Goal: Task Accomplishment & Management: Manage account settings

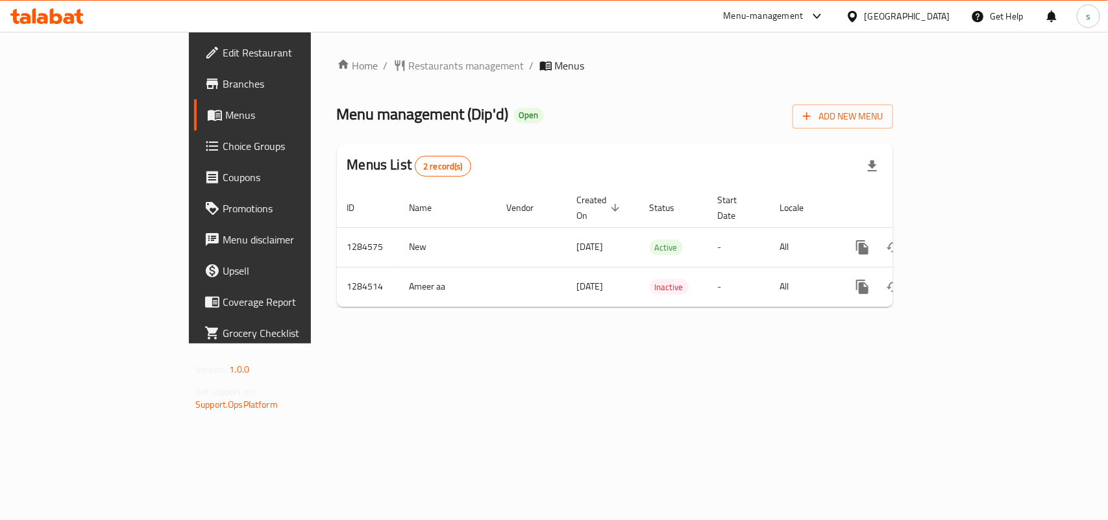
click at [912, 6] on div "[GEOGRAPHIC_DATA]" at bounding box center [898, 16] width 125 height 31
click at [908, 17] on div "[GEOGRAPHIC_DATA]" at bounding box center [908, 16] width 86 height 14
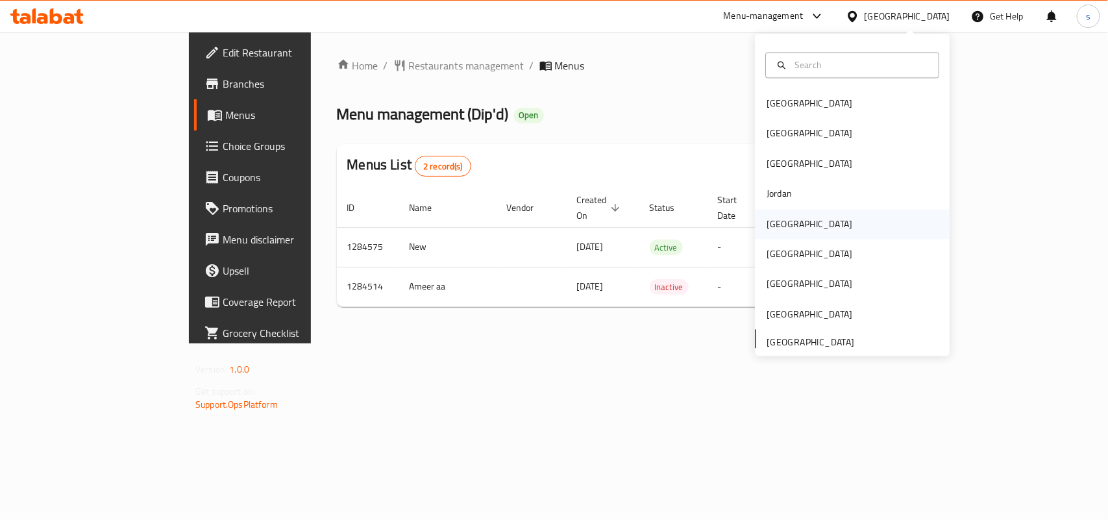
click at [767, 224] on div "[GEOGRAPHIC_DATA]" at bounding box center [810, 224] width 86 height 14
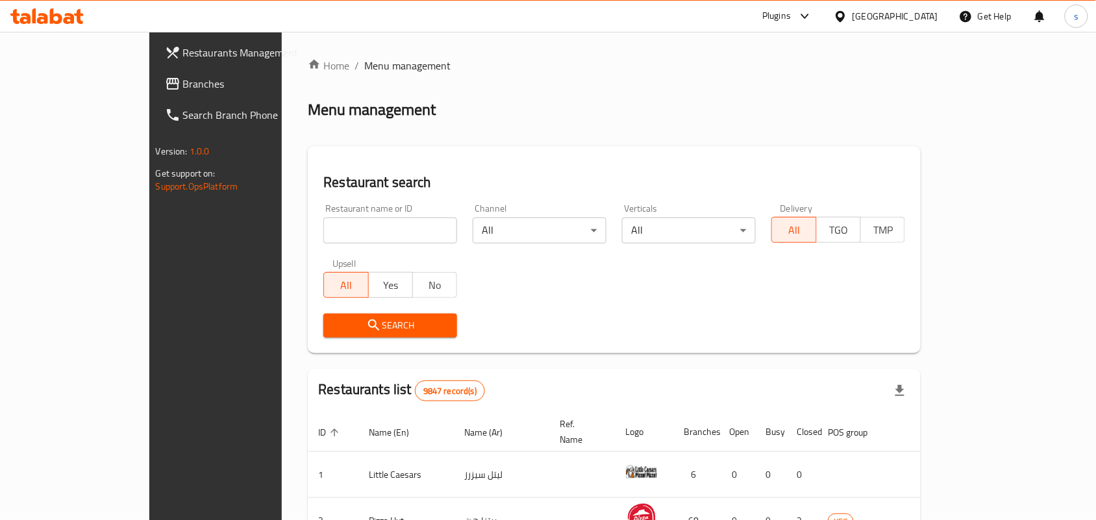
click at [183, 78] on span "Branches" at bounding box center [252, 84] width 139 height 16
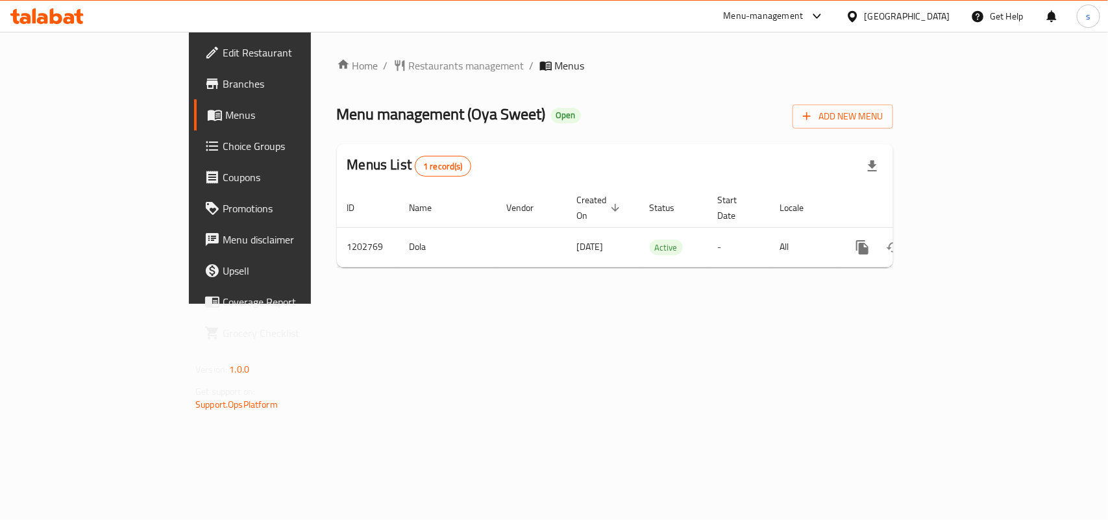
click at [936, 13] on div "[GEOGRAPHIC_DATA]" at bounding box center [908, 16] width 86 height 14
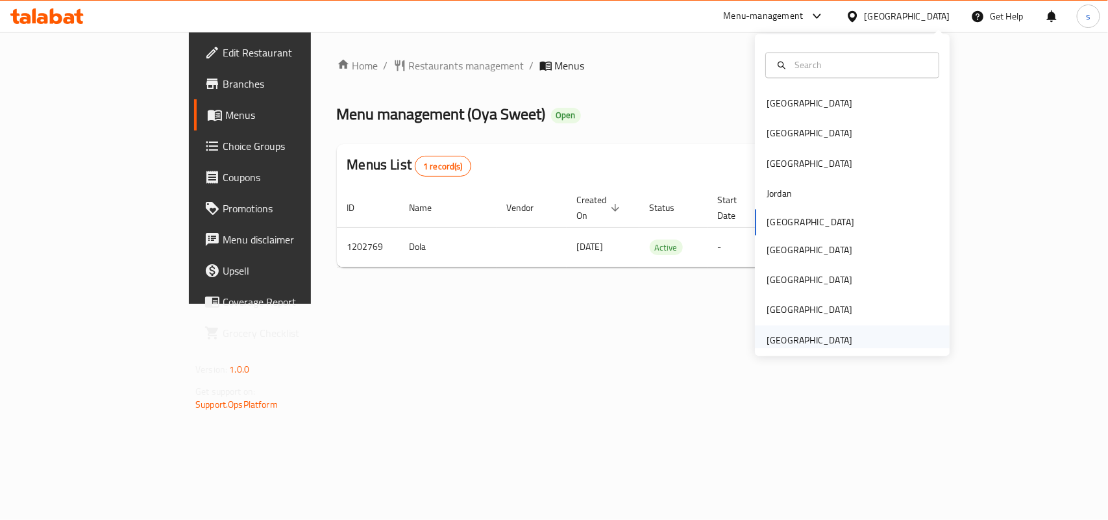
click at [778, 346] on div "[GEOGRAPHIC_DATA]" at bounding box center [810, 340] width 86 height 14
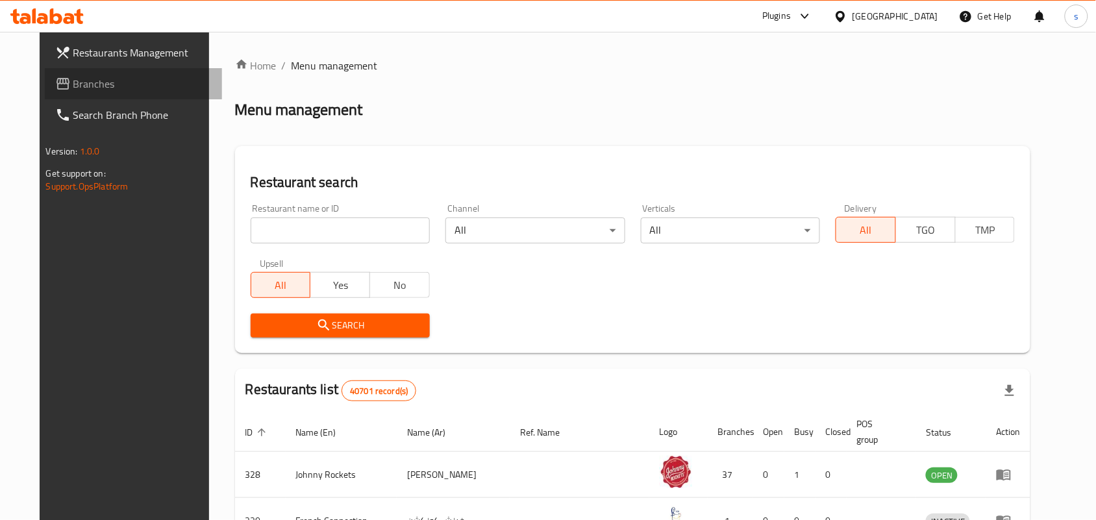
click at [73, 82] on span "Branches" at bounding box center [142, 84] width 139 height 16
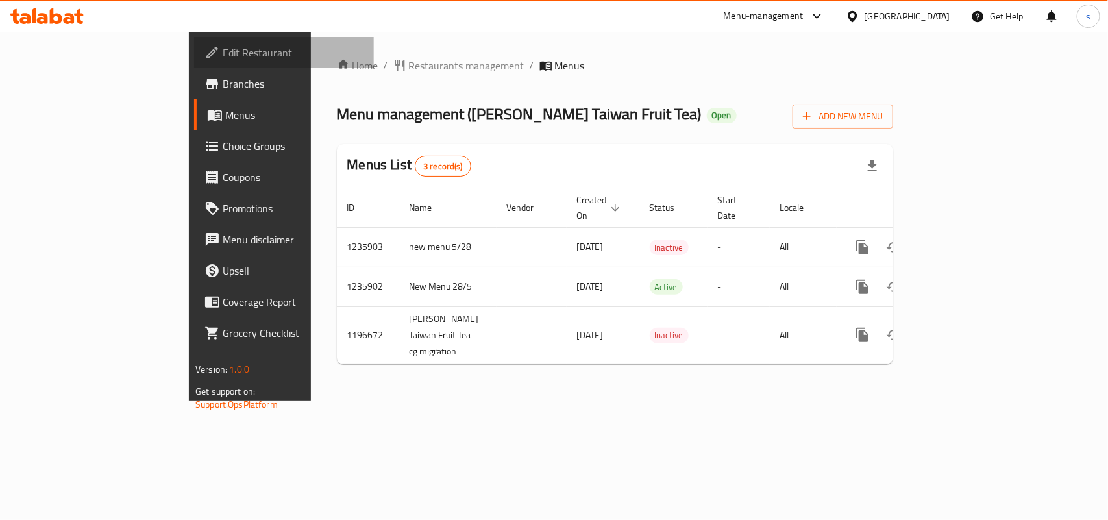
click at [223, 56] on span "Edit Restaurant" at bounding box center [293, 53] width 141 height 16
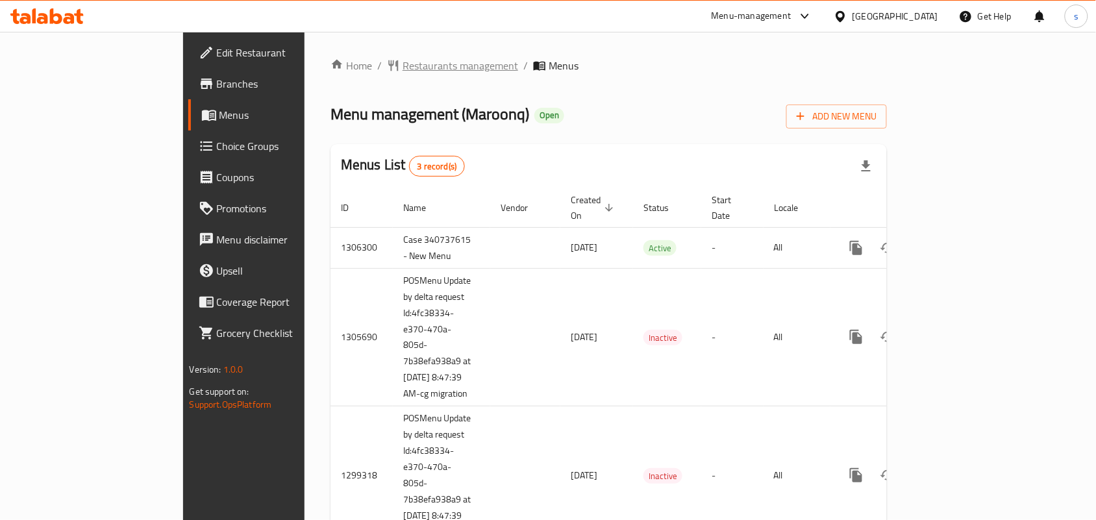
click at [402, 66] on span "Restaurants management" at bounding box center [460, 66] width 116 height 16
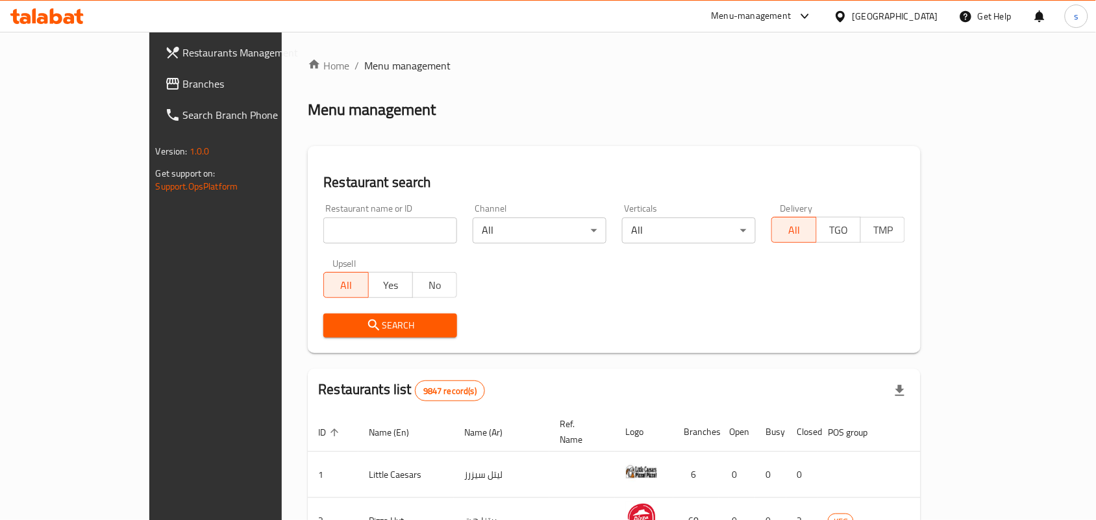
click at [340, 225] on input "search" at bounding box center [390, 230] width 134 height 26
paste input "701289"
type input "701289"
click at [335, 323] on span "Search" at bounding box center [390, 325] width 113 height 16
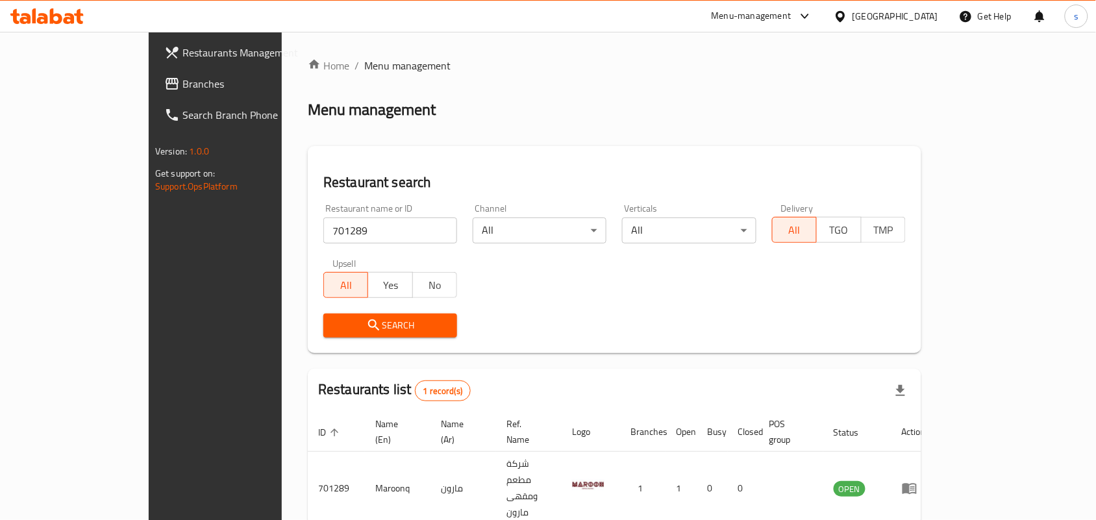
scroll to position [34, 0]
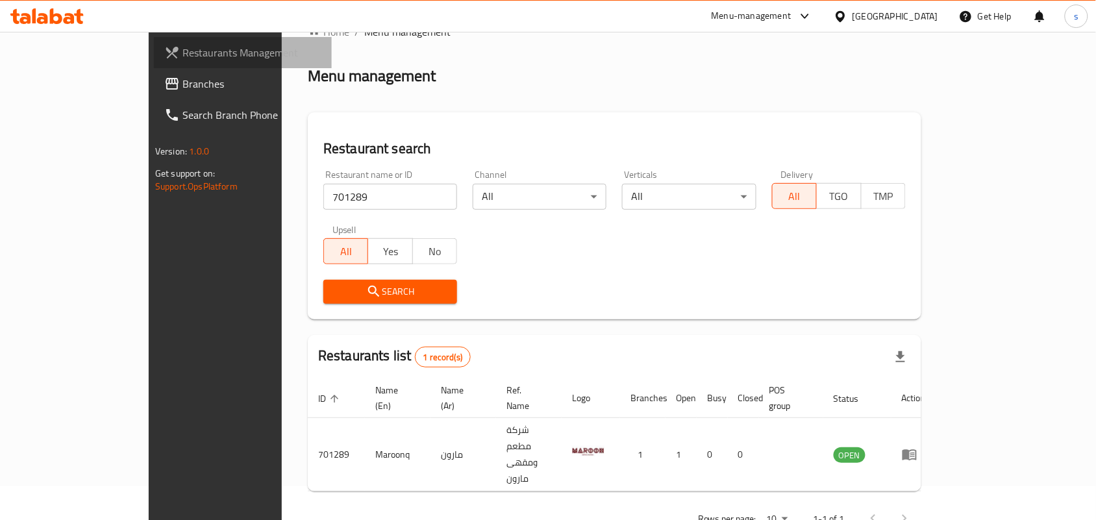
click at [182, 54] on span "Restaurants Management" at bounding box center [251, 53] width 139 height 16
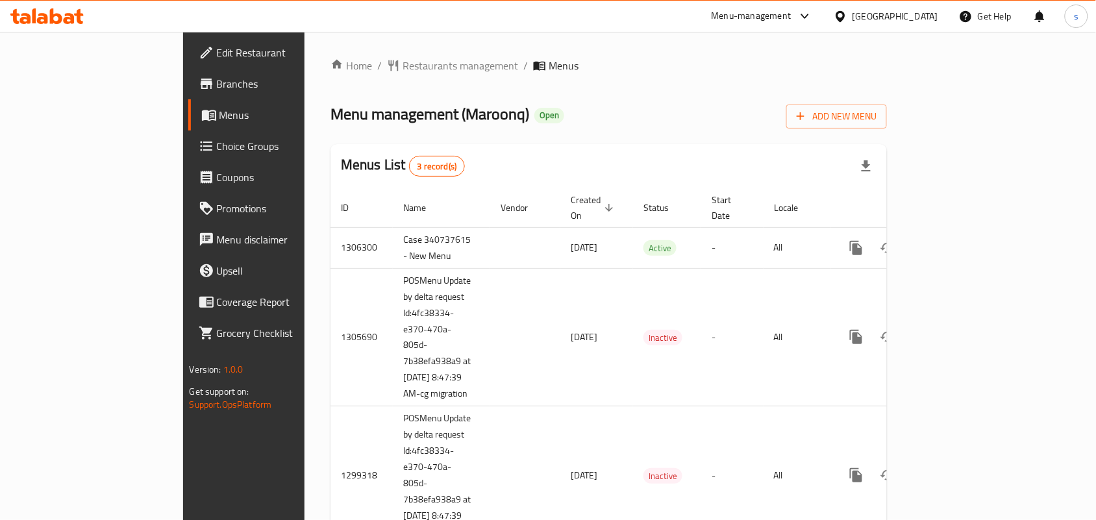
click at [217, 53] on span "Edit Restaurant" at bounding box center [286, 53] width 139 height 16
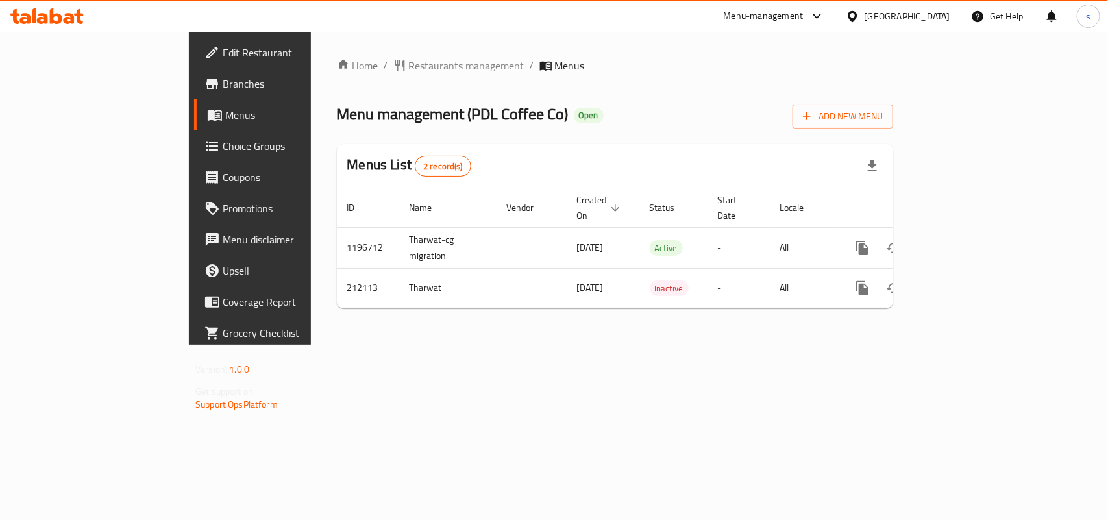
click at [919, 18] on div "[GEOGRAPHIC_DATA]" at bounding box center [908, 16] width 86 height 14
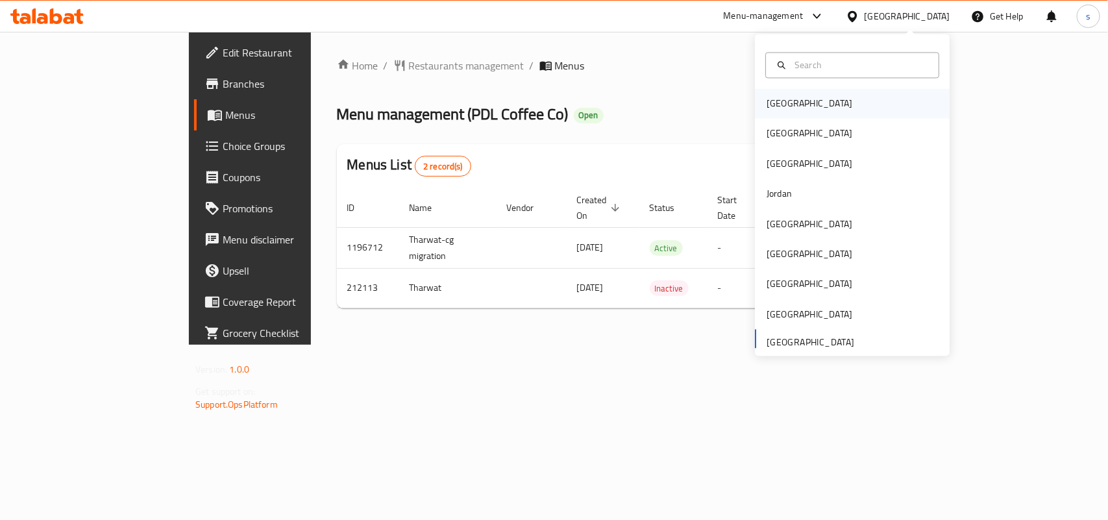
click at [783, 106] on div "[GEOGRAPHIC_DATA]" at bounding box center [810, 104] width 86 height 14
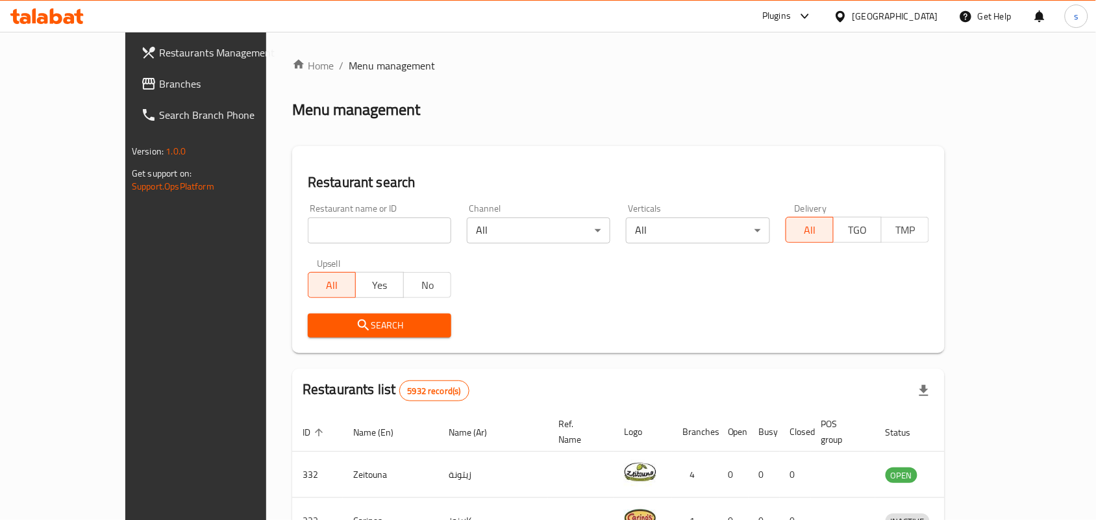
click at [915, 15] on div "[GEOGRAPHIC_DATA]" at bounding box center [895, 16] width 86 height 14
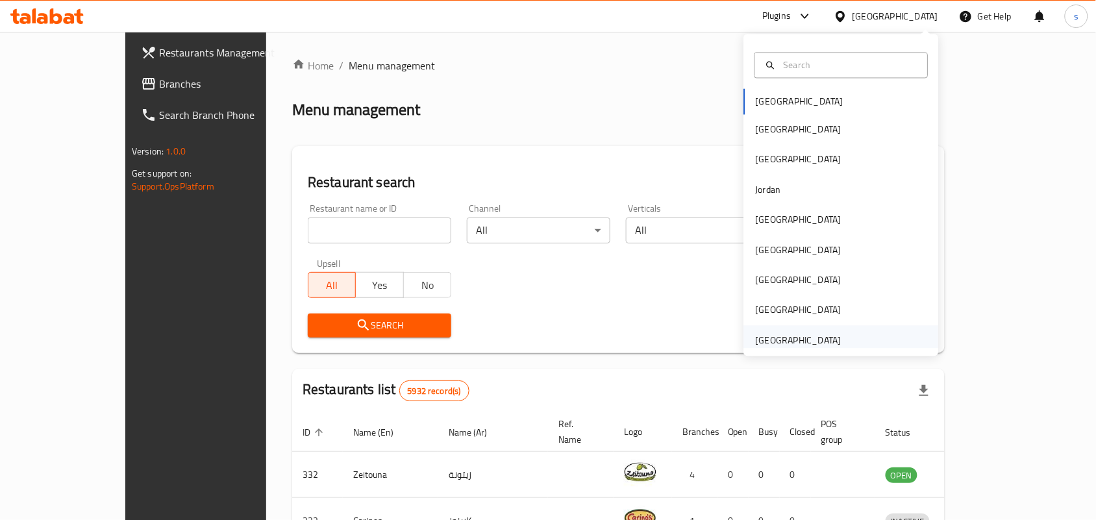
click at [800, 343] on div "[GEOGRAPHIC_DATA]" at bounding box center [799, 340] width 86 height 14
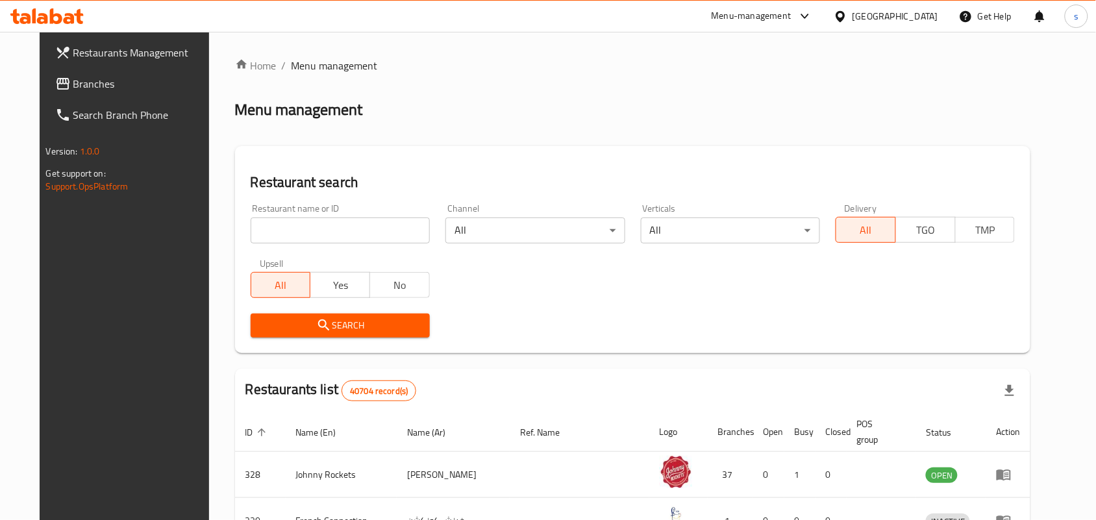
click at [73, 79] on span "Branches" at bounding box center [142, 84] width 139 height 16
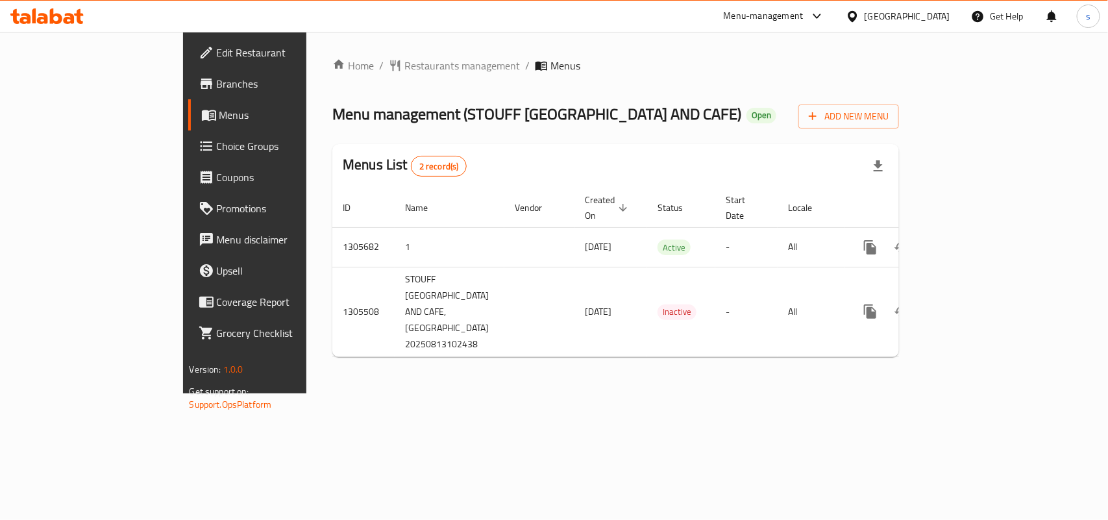
click at [933, 13] on div "[GEOGRAPHIC_DATA]" at bounding box center [908, 16] width 86 height 14
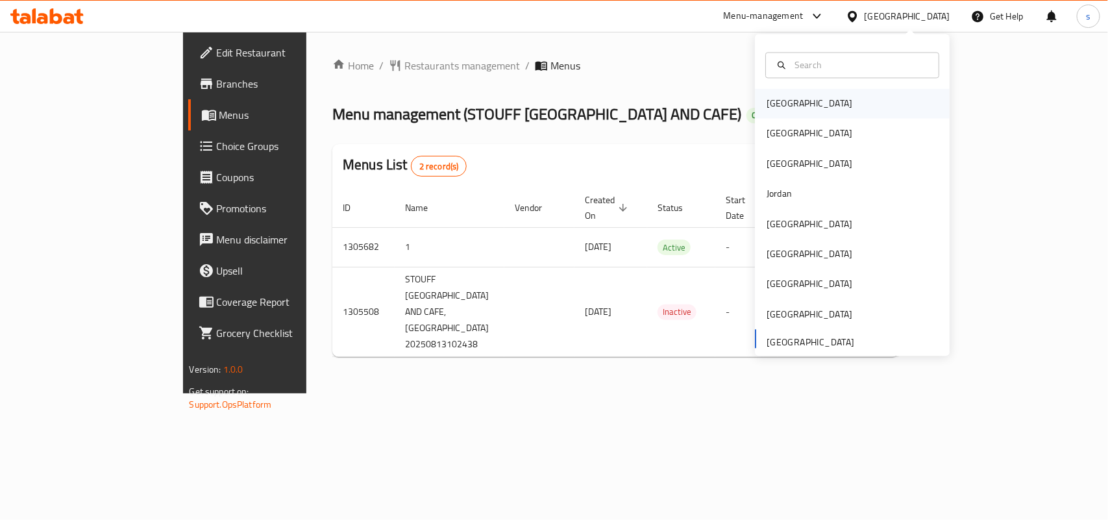
click at [769, 103] on div "[GEOGRAPHIC_DATA]" at bounding box center [810, 104] width 86 height 14
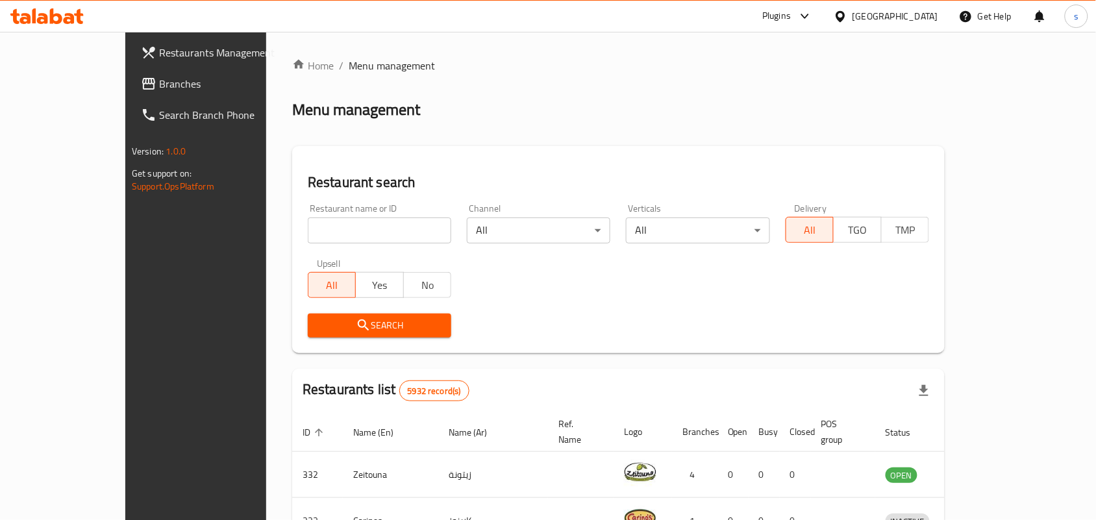
click at [920, 14] on div "[GEOGRAPHIC_DATA]" at bounding box center [895, 16] width 86 height 14
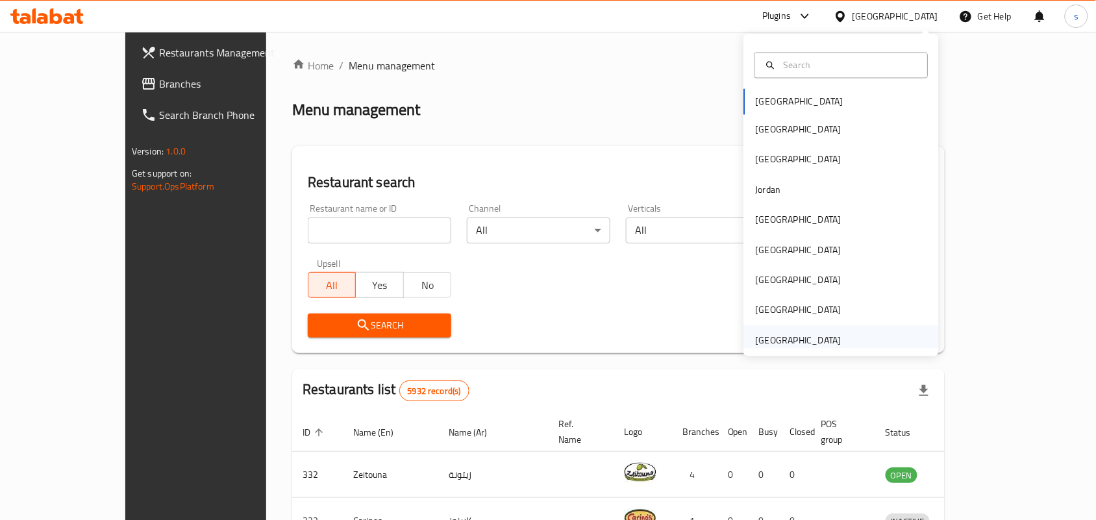
click at [804, 341] on div "[GEOGRAPHIC_DATA]" at bounding box center [799, 340] width 86 height 14
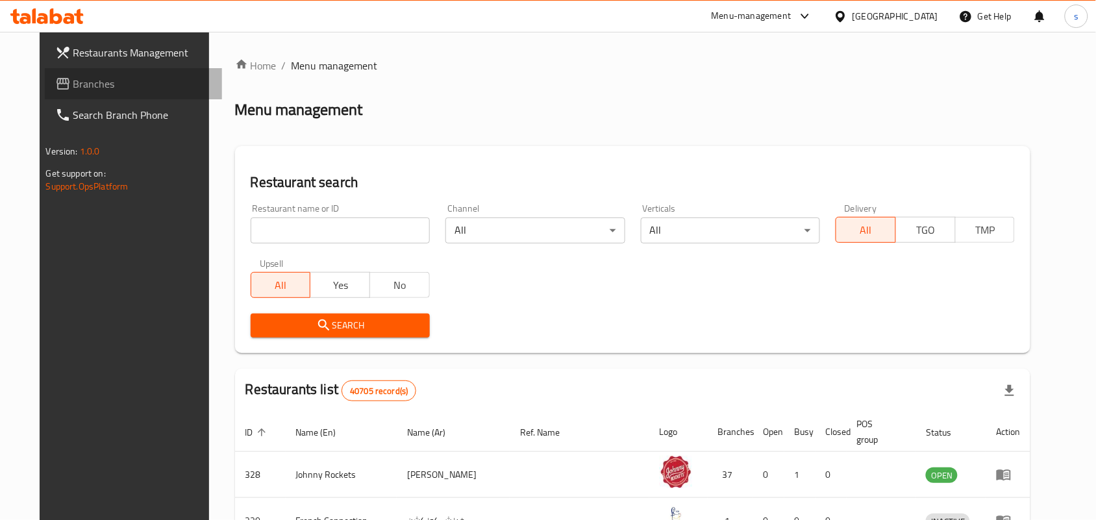
click at [73, 79] on span "Branches" at bounding box center [142, 84] width 139 height 16
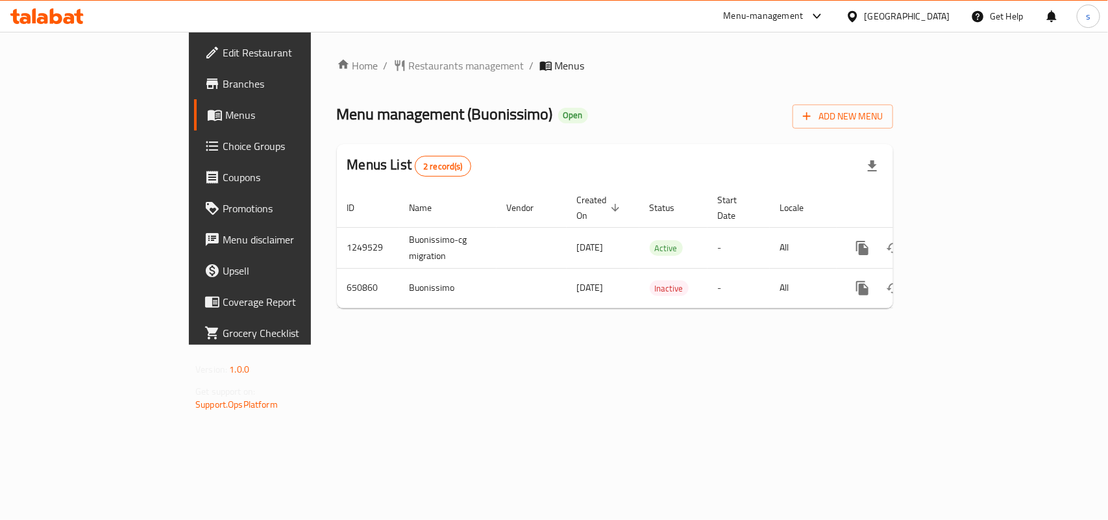
click at [942, 13] on div "[GEOGRAPHIC_DATA]" at bounding box center [908, 16] width 86 height 14
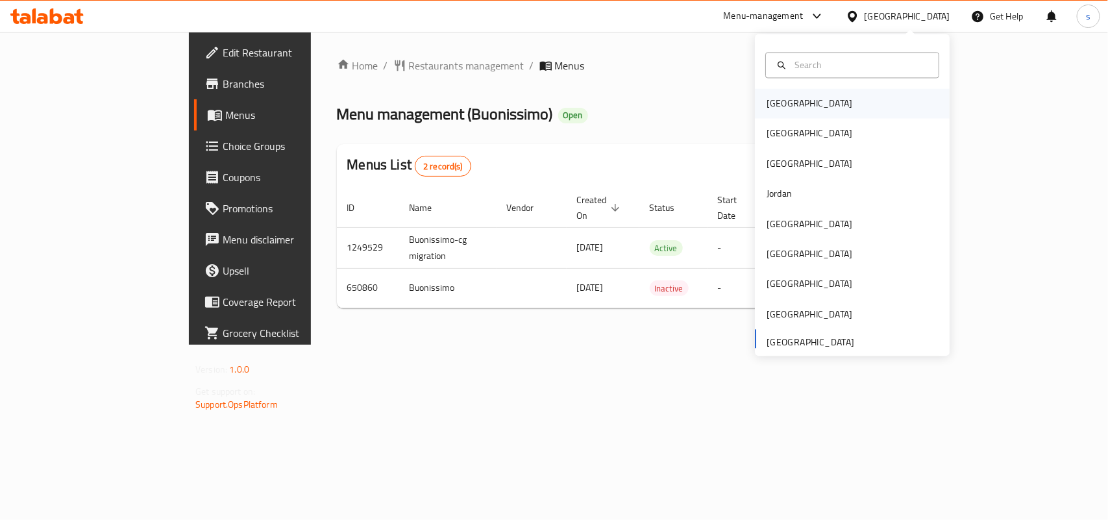
click at [767, 107] on div "[GEOGRAPHIC_DATA]" at bounding box center [810, 104] width 86 height 14
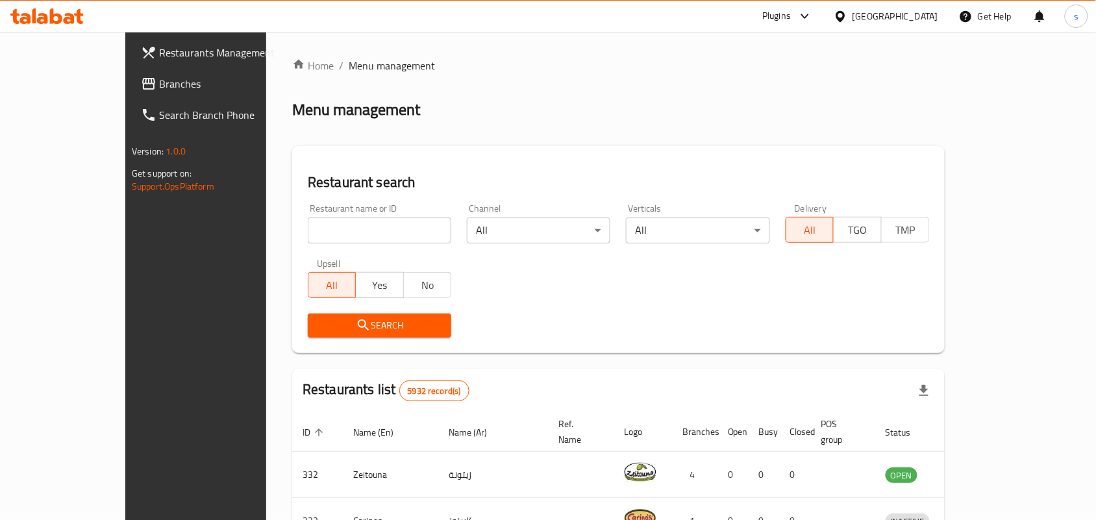
click at [159, 80] on span "Branches" at bounding box center [228, 84] width 139 height 16
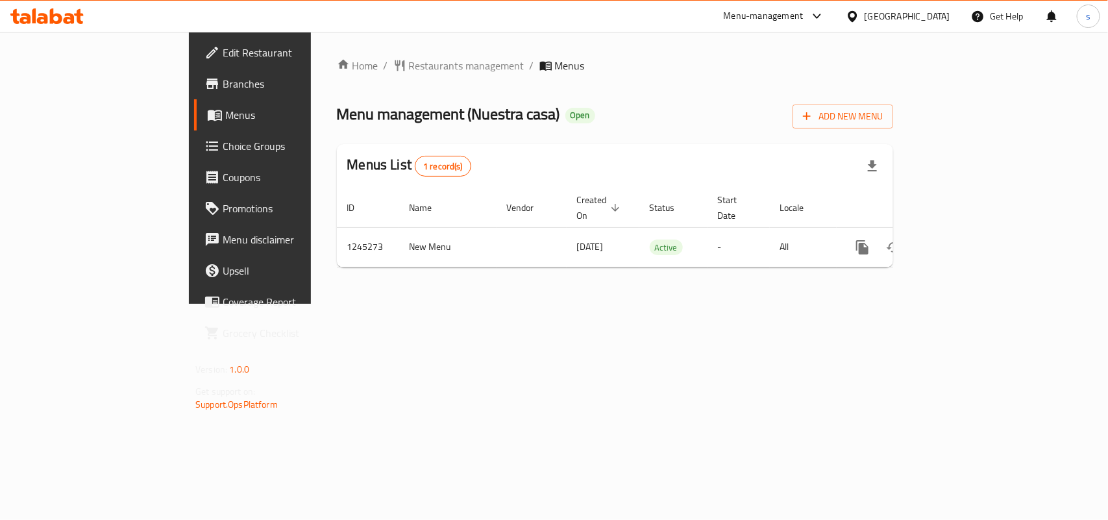
click at [916, 10] on div "[GEOGRAPHIC_DATA]" at bounding box center [908, 16] width 86 height 14
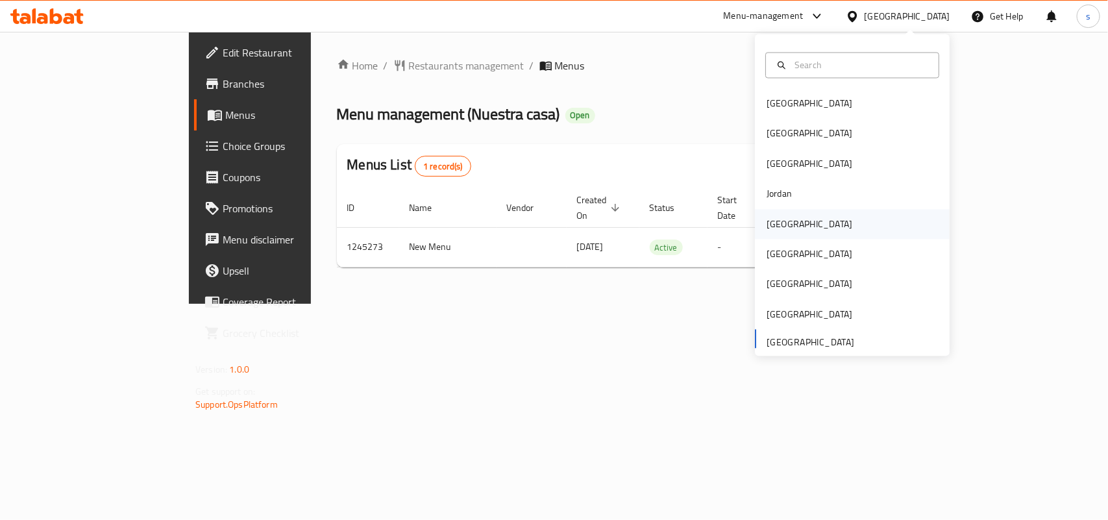
click at [770, 225] on div "Kuwait" at bounding box center [810, 224] width 86 height 14
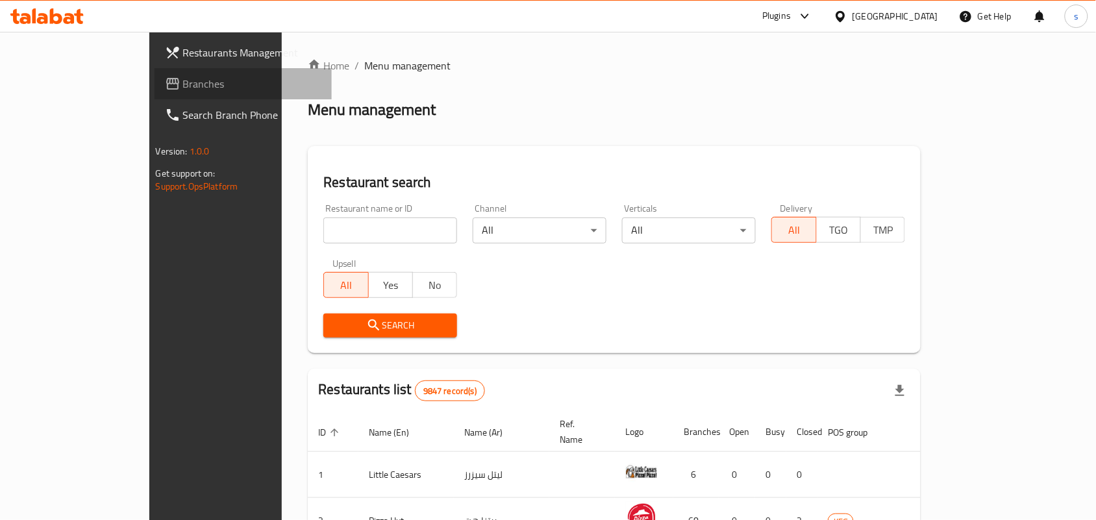
click at [183, 84] on span "Branches" at bounding box center [252, 84] width 139 height 16
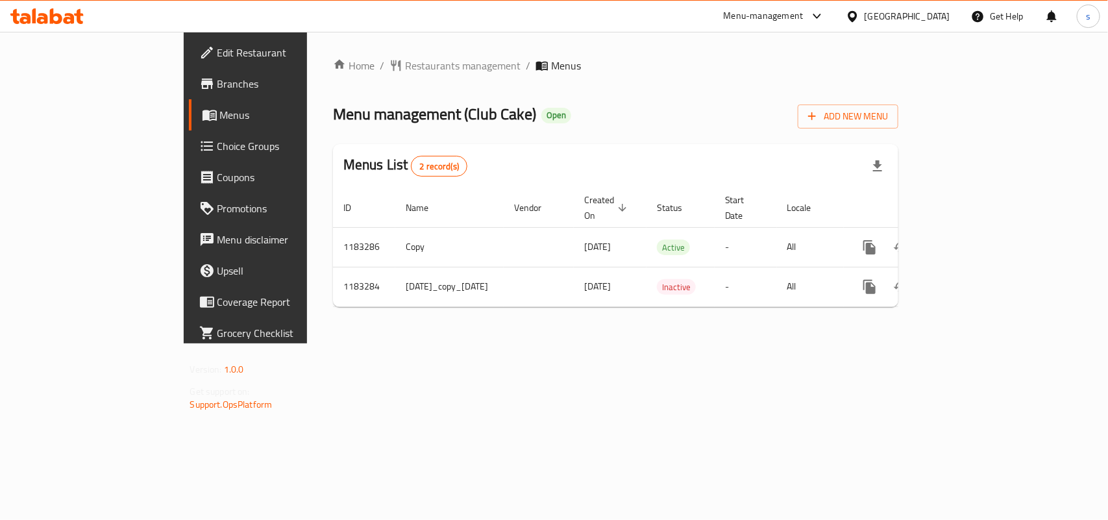
click at [952, 29] on div "Kuwait" at bounding box center [898, 16] width 125 height 31
click at [928, 18] on div "Kuwait" at bounding box center [908, 16] width 86 height 14
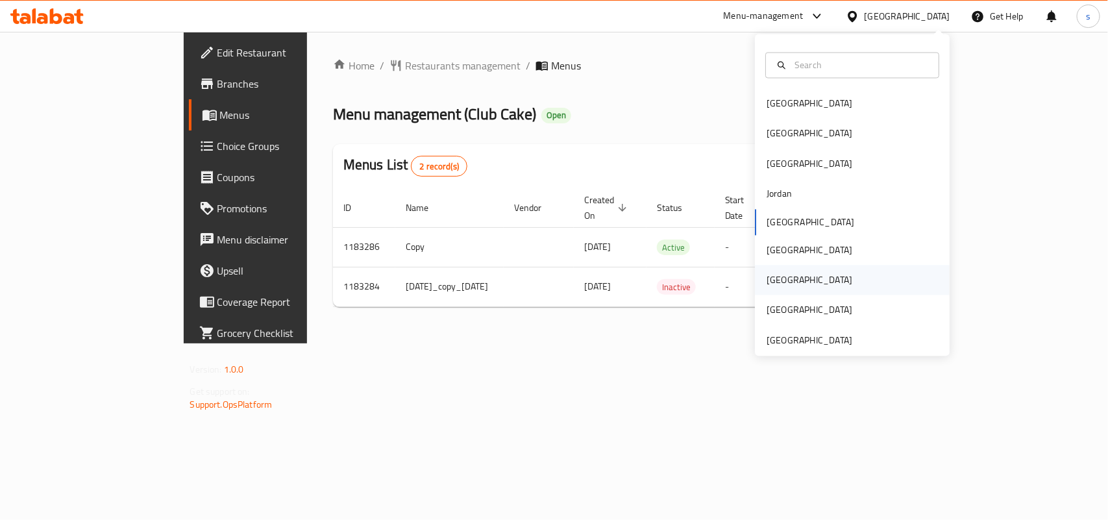
click at [767, 278] on div "[GEOGRAPHIC_DATA]" at bounding box center [810, 280] width 86 height 14
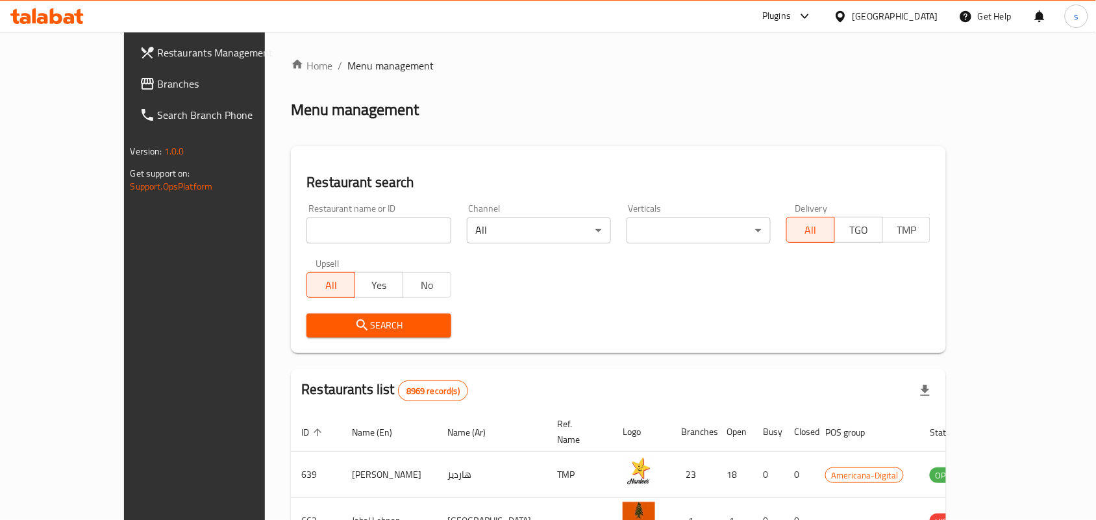
click at [158, 88] on span "Branches" at bounding box center [227, 84] width 139 height 16
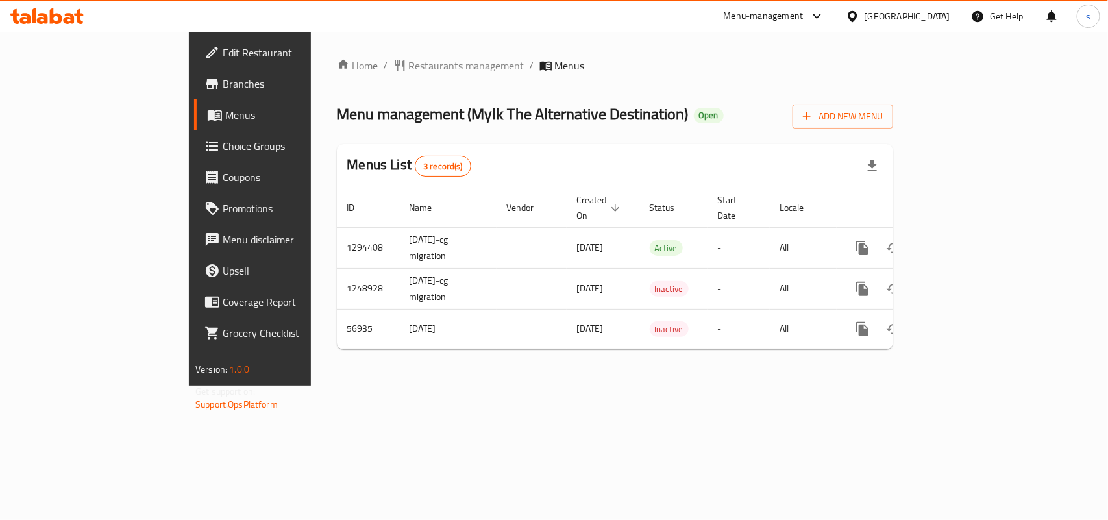
click at [223, 52] on span "Edit Restaurant" at bounding box center [293, 53] width 141 height 16
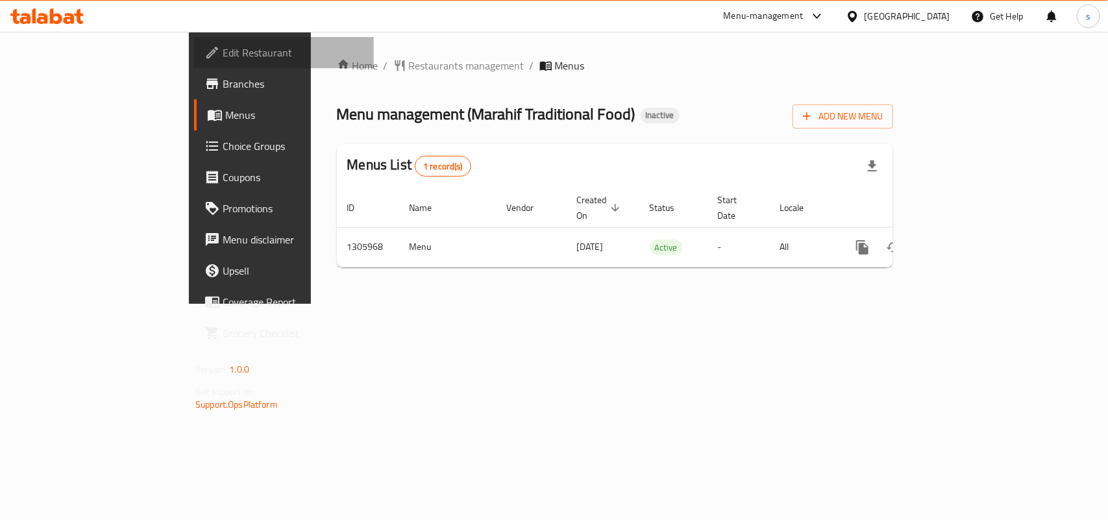
click at [223, 55] on span "Edit Restaurant" at bounding box center [293, 53] width 141 height 16
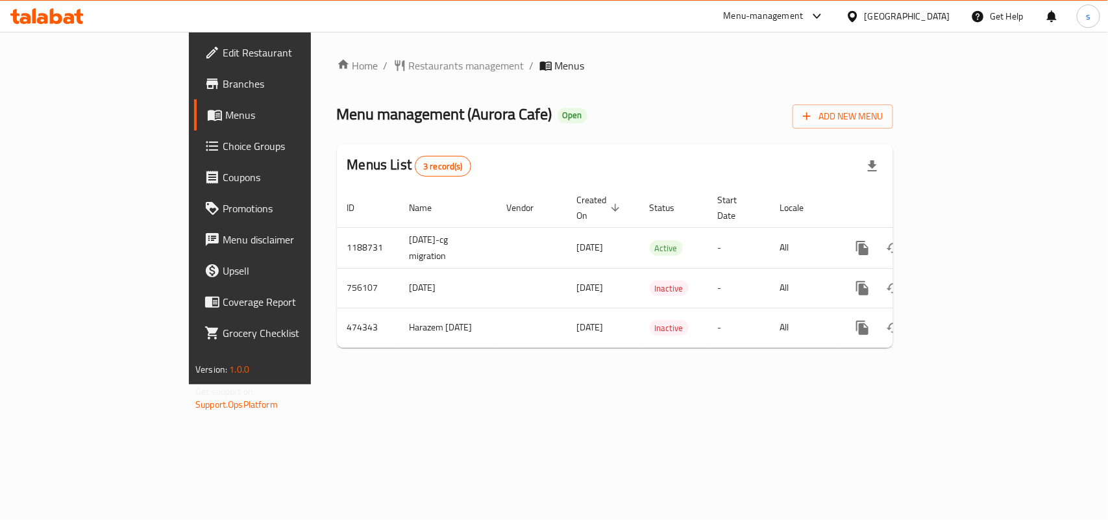
click at [932, 18] on div "[GEOGRAPHIC_DATA]" at bounding box center [908, 16] width 86 height 14
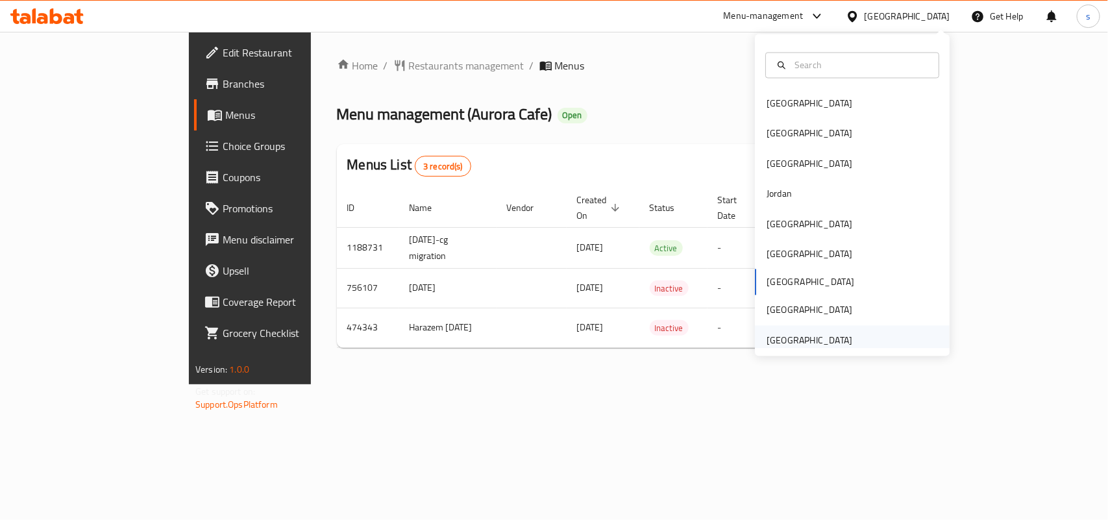
click at [830, 341] on div "[GEOGRAPHIC_DATA]" at bounding box center [810, 340] width 86 height 14
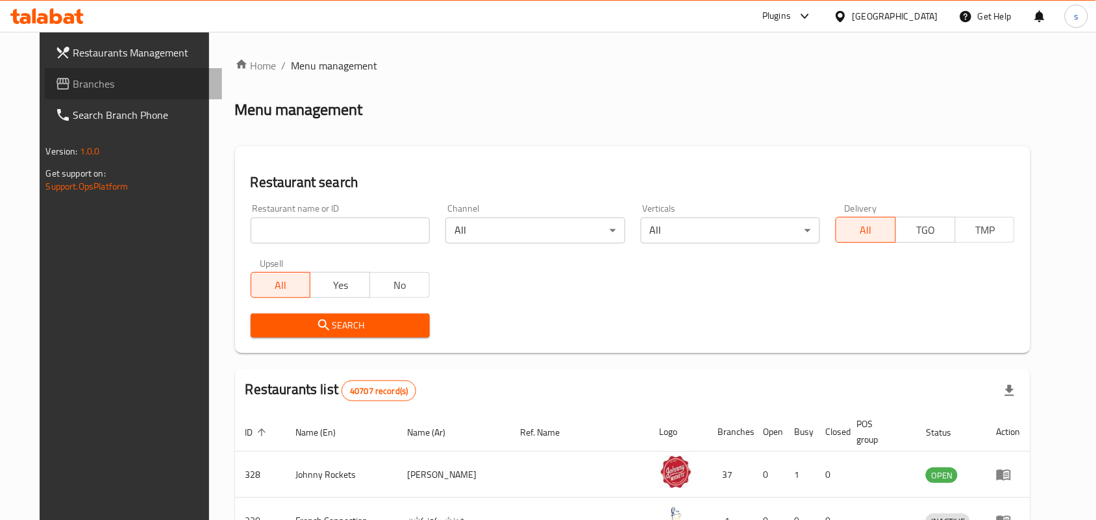
click at [73, 82] on span "Branches" at bounding box center [142, 84] width 139 height 16
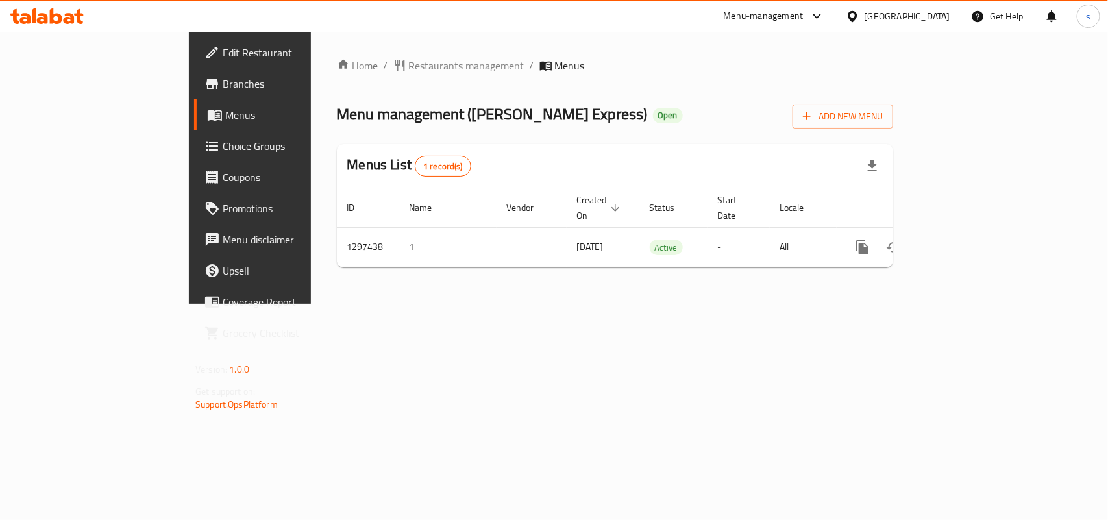
click at [881, 12] on div "[GEOGRAPHIC_DATA]" at bounding box center [908, 16] width 86 height 14
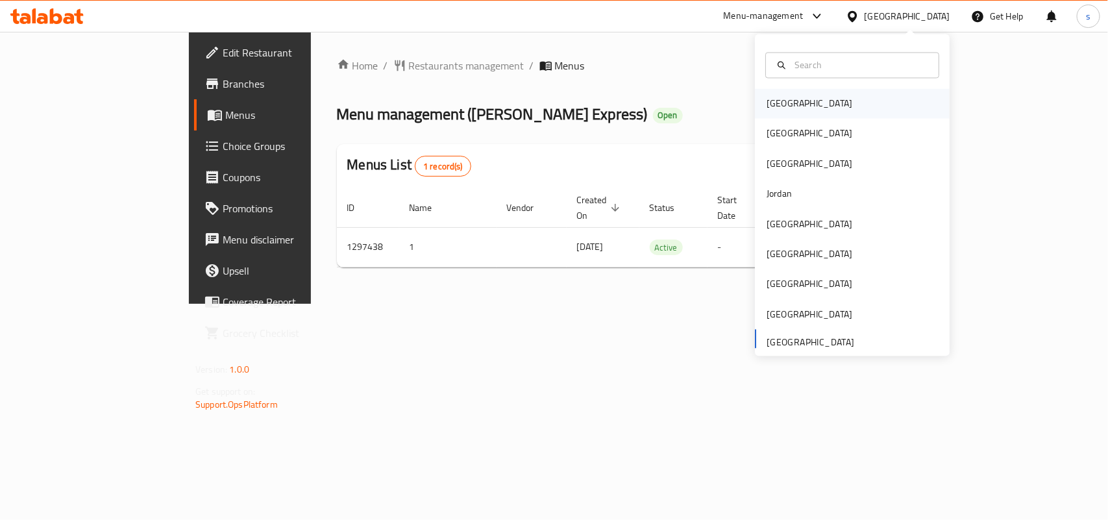
click at [786, 111] on div "[GEOGRAPHIC_DATA]" at bounding box center [809, 104] width 106 height 30
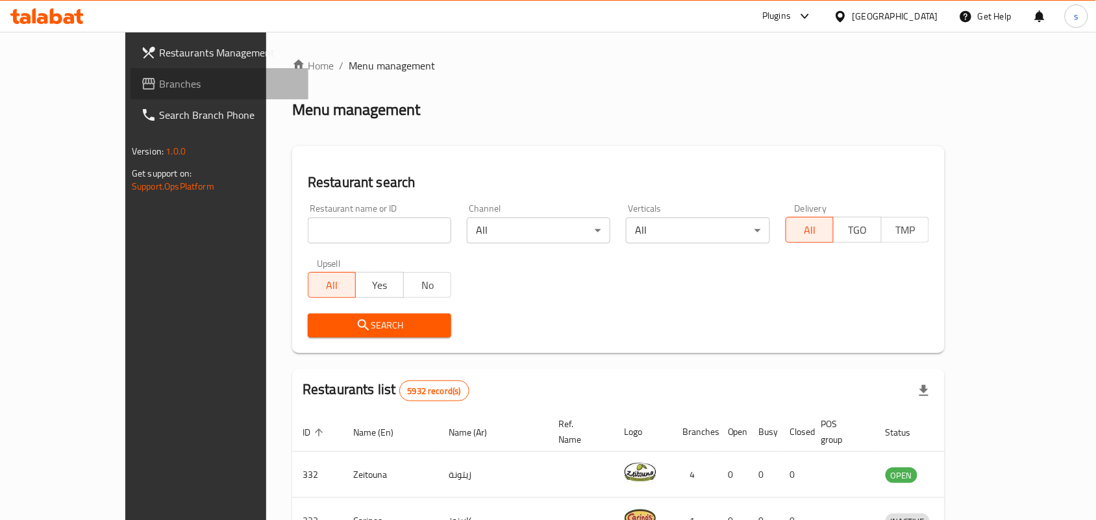
click at [159, 82] on span "Branches" at bounding box center [228, 84] width 139 height 16
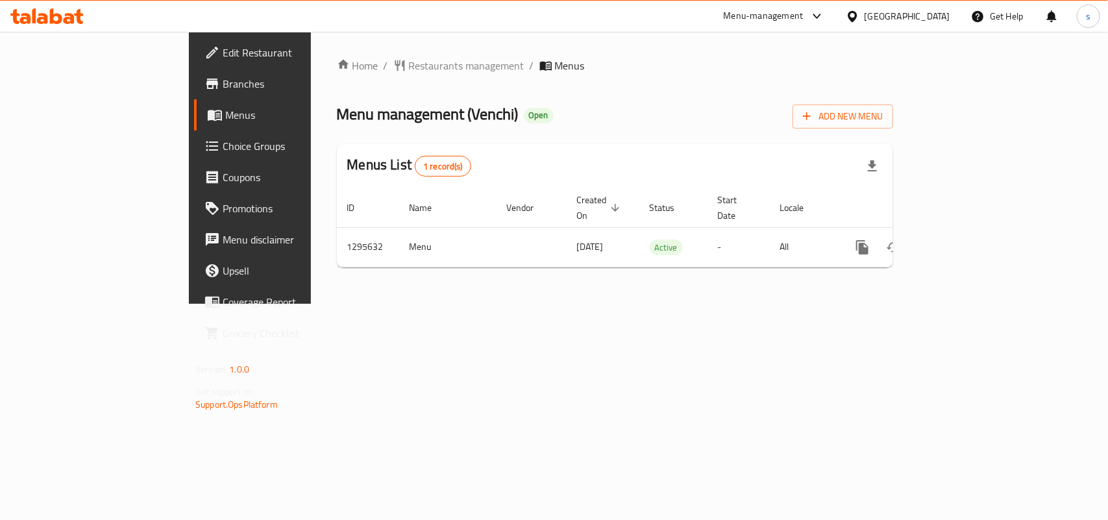
click at [946, 17] on div "[GEOGRAPHIC_DATA]" at bounding box center [908, 16] width 86 height 14
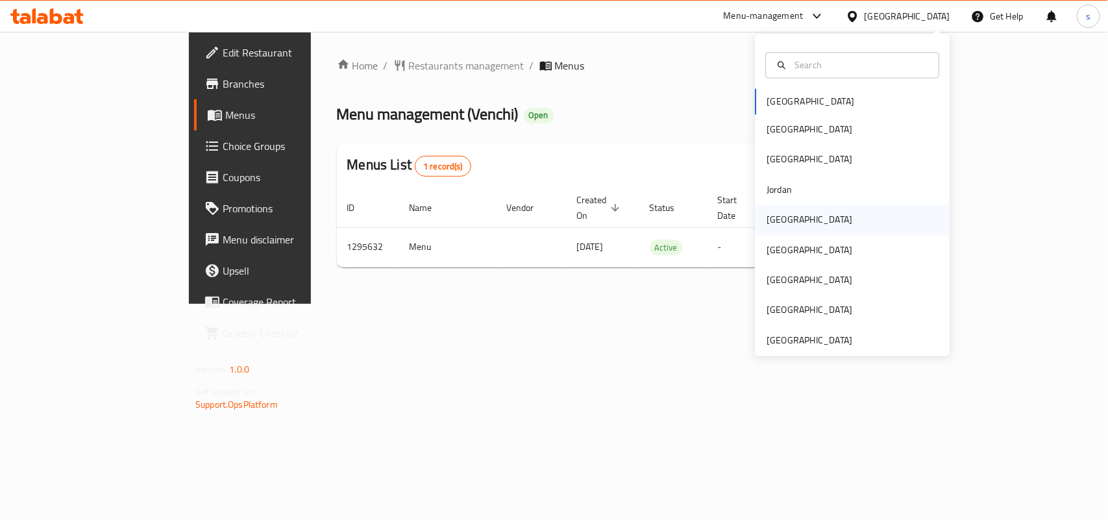
click at [771, 223] on div "[GEOGRAPHIC_DATA]" at bounding box center [810, 220] width 86 height 14
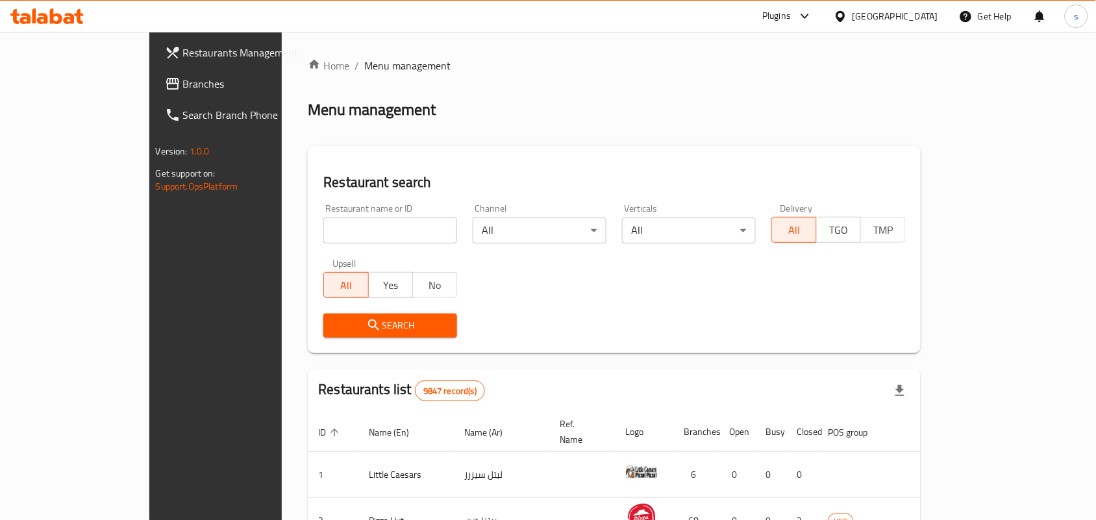
click at [183, 92] on span "Branches" at bounding box center [252, 84] width 139 height 16
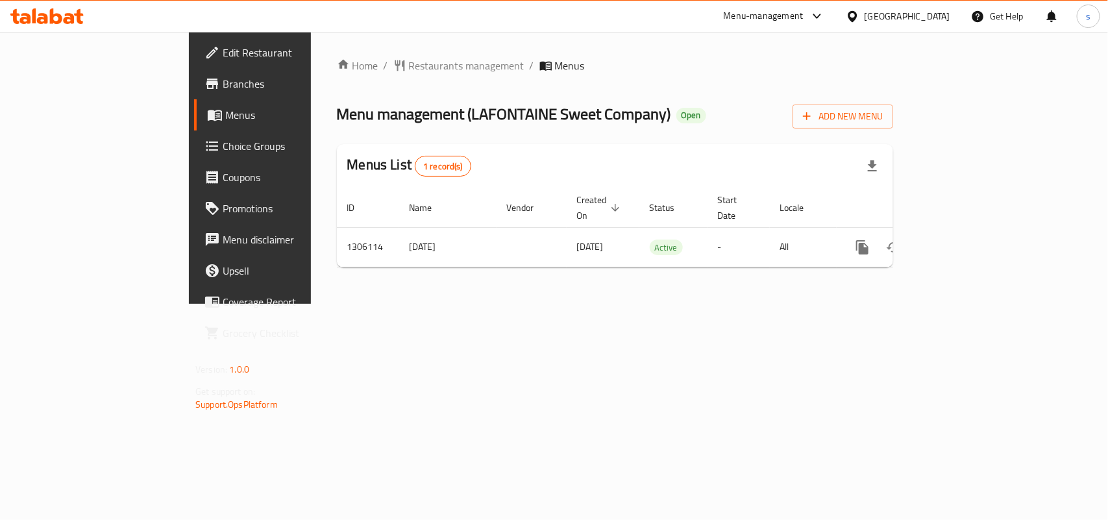
click at [940, 14] on div "[GEOGRAPHIC_DATA]" at bounding box center [908, 16] width 86 height 14
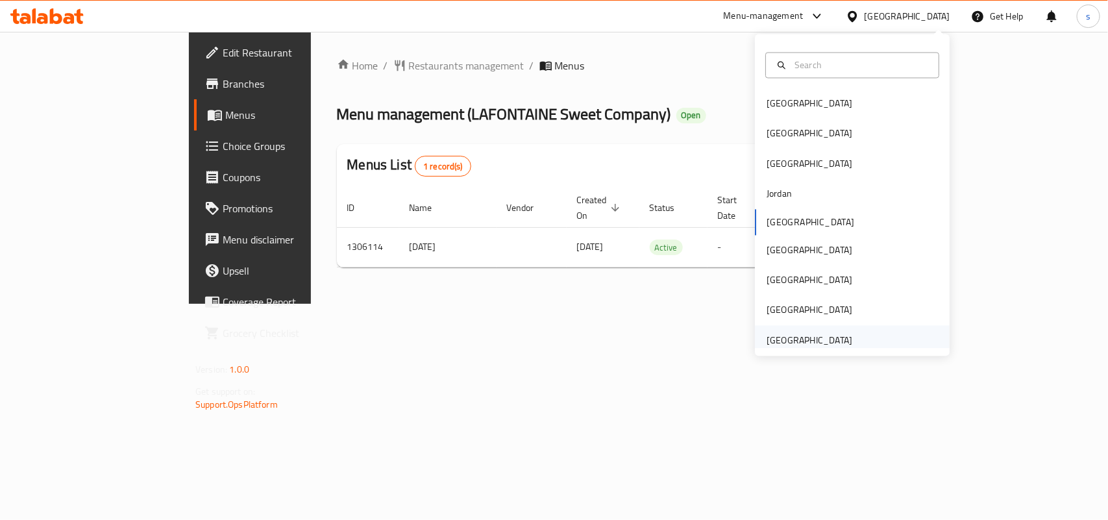
click at [834, 344] on div "[GEOGRAPHIC_DATA]" at bounding box center [810, 340] width 86 height 14
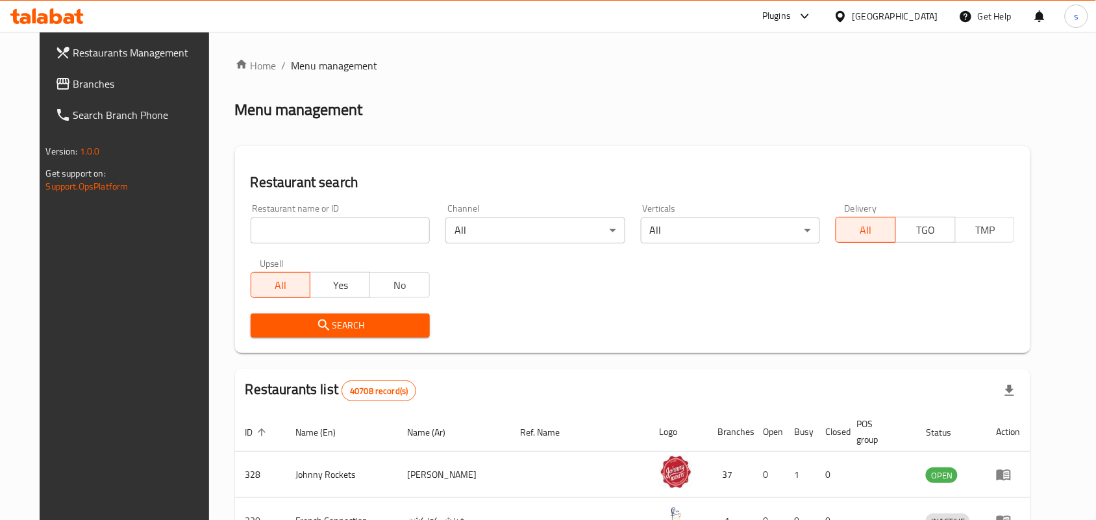
click at [73, 84] on span "Branches" at bounding box center [142, 84] width 139 height 16
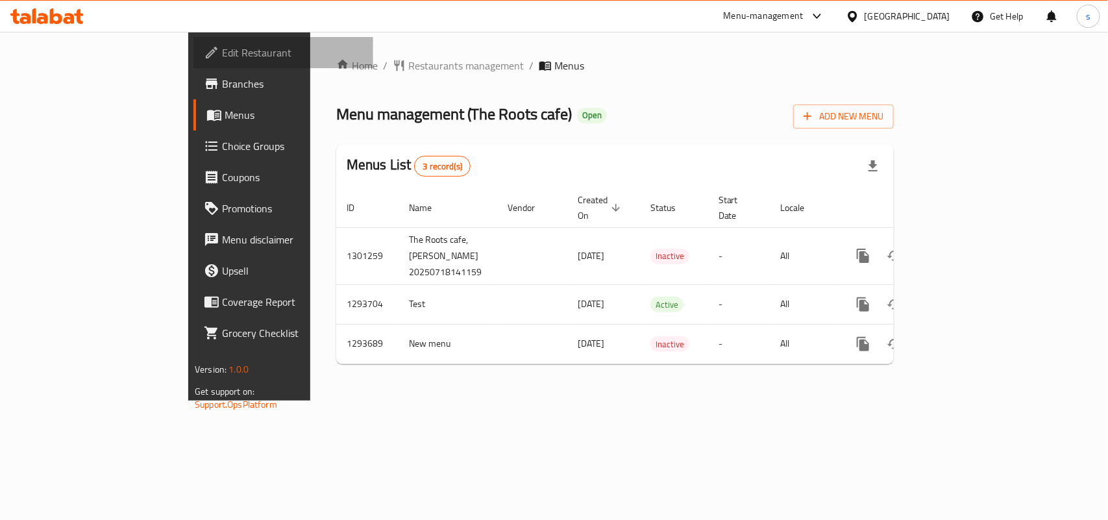
click at [222, 58] on span "Edit Restaurant" at bounding box center [292, 53] width 141 height 16
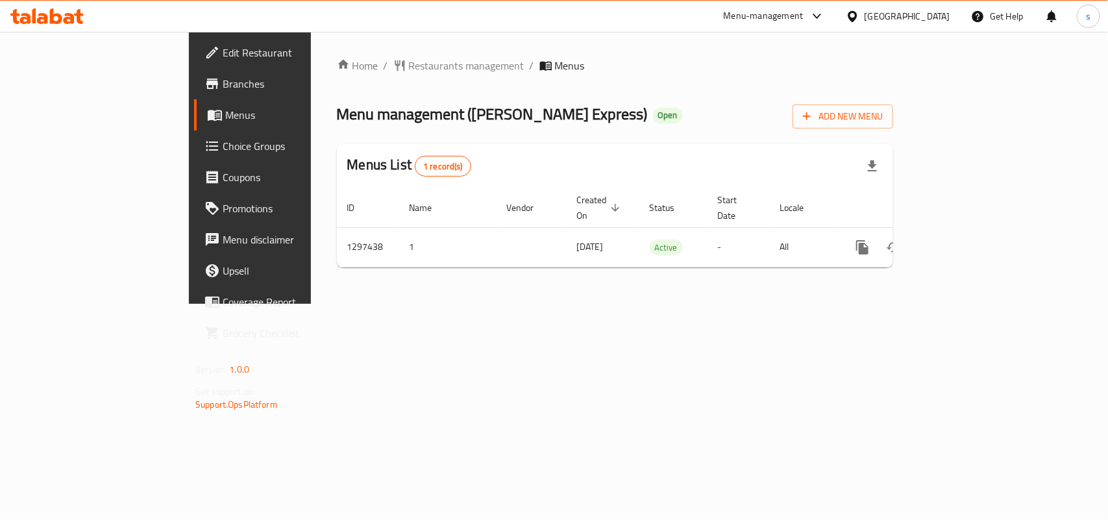
click at [913, 15] on div "[GEOGRAPHIC_DATA]" at bounding box center [908, 16] width 86 height 14
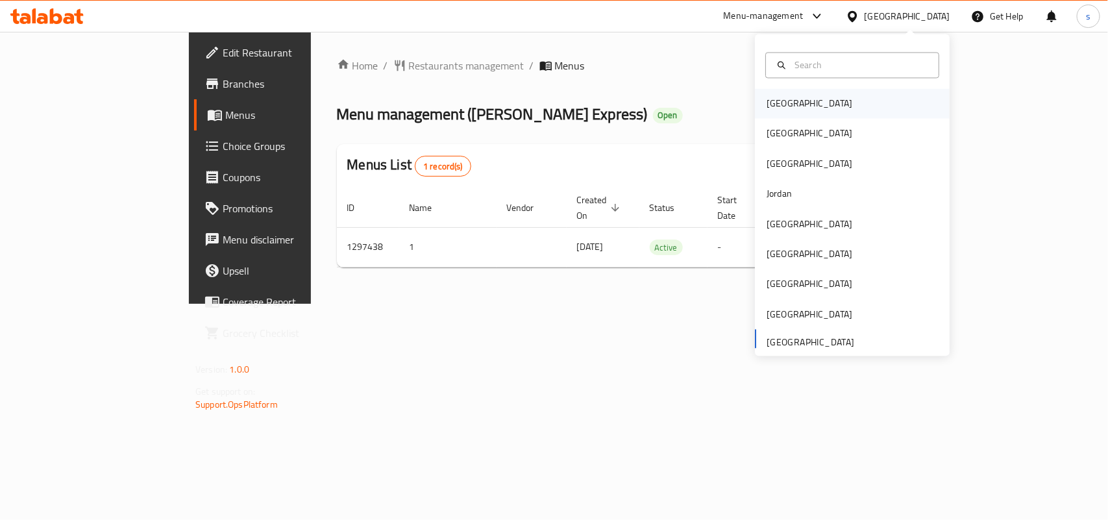
click at [786, 103] on div "[GEOGRAPHIC_DATA]" at bounding box center [809, 104] width 106 height 30
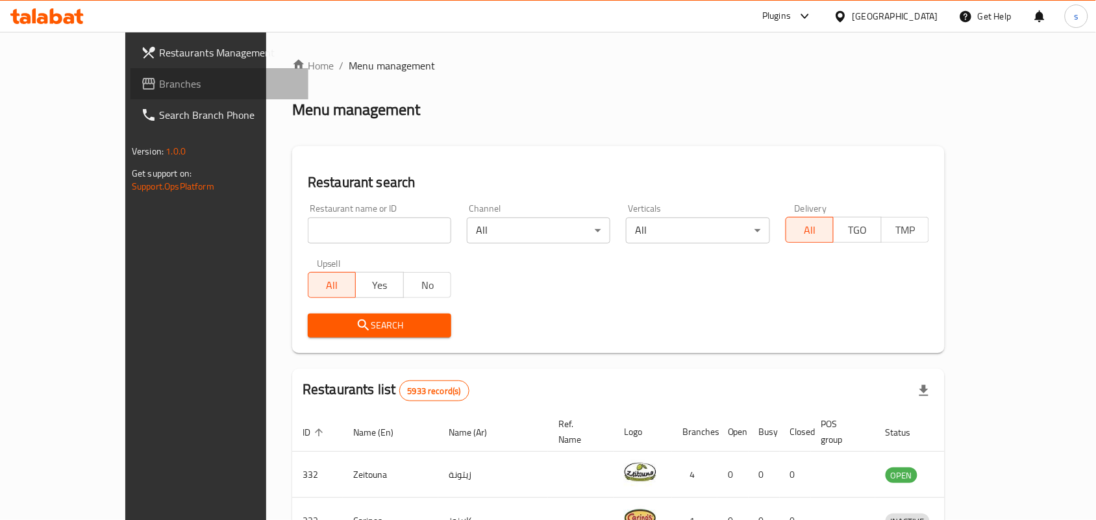
click at [159, 78] on span "Branches" at bounding box center [228, 84] width 139 height 16
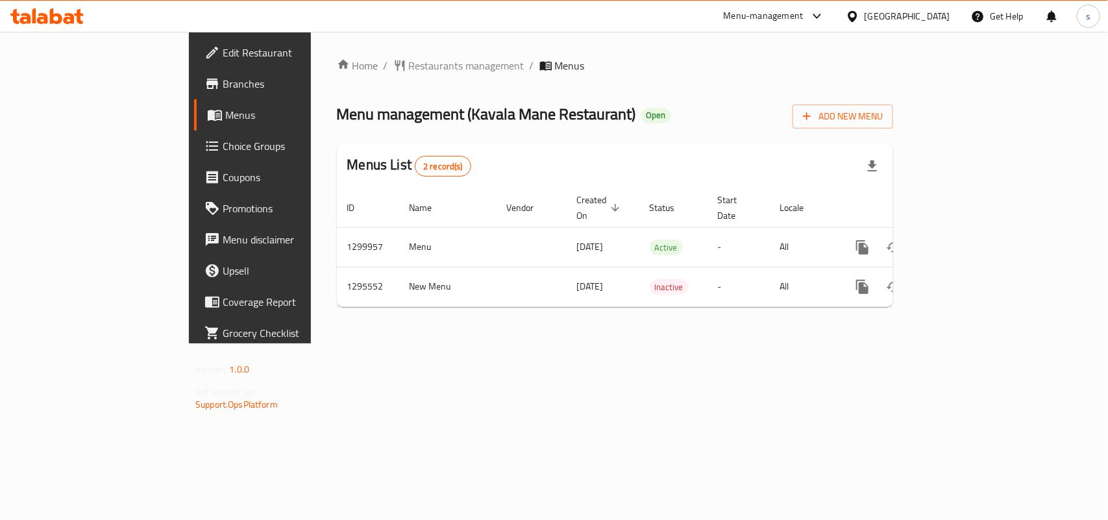
click at [895, 17] on div "[GEOGRAPHIC_DATA]" at bounding box center [908, 16] width 86 height 14
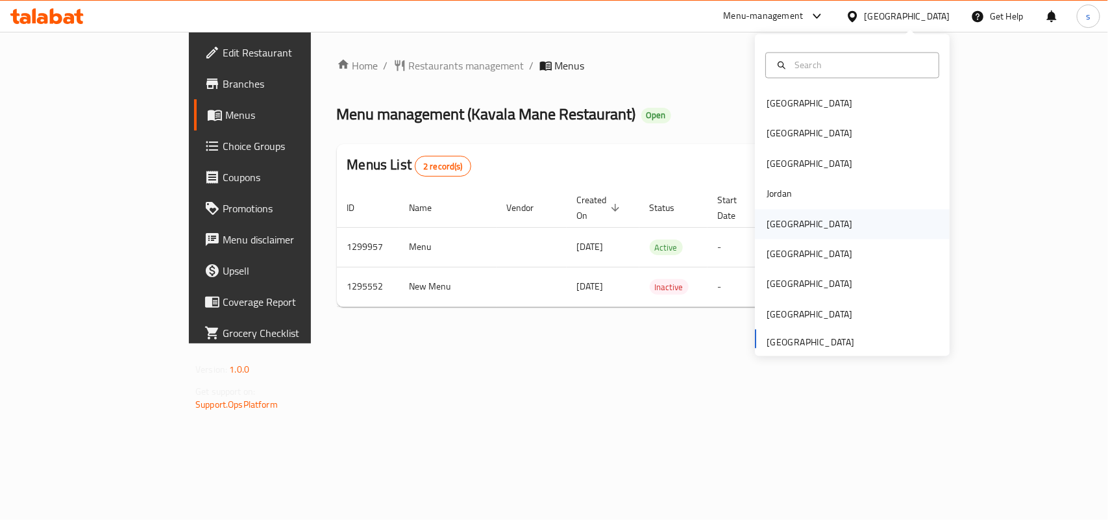
click at [780, 229] on div "[GEOGRAPHIC_DATA]" at bounding box center [810, 224] width 86 height 14
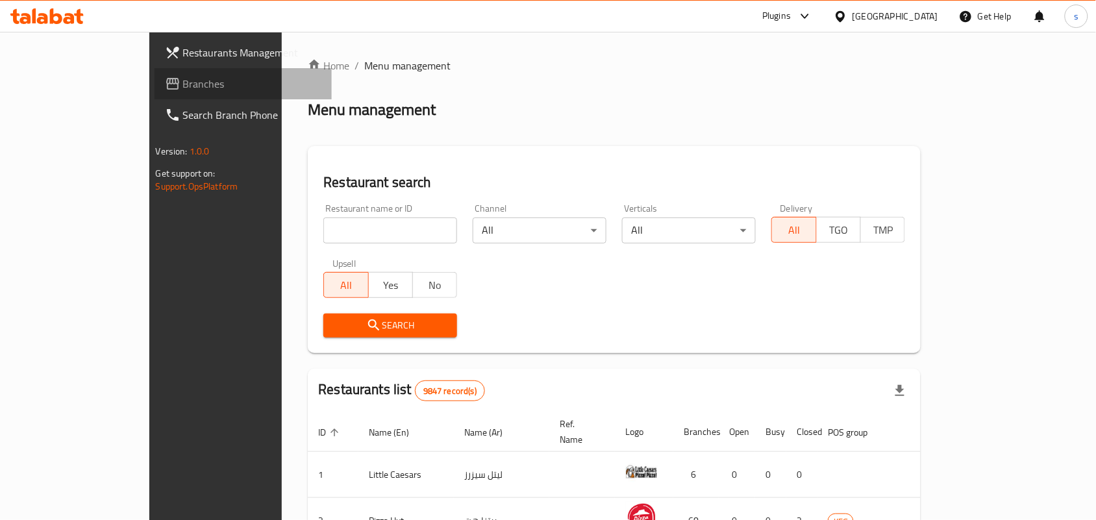
click at [183, 80] on span "Branches" at bounding box center [252, 84] width 139 height 16
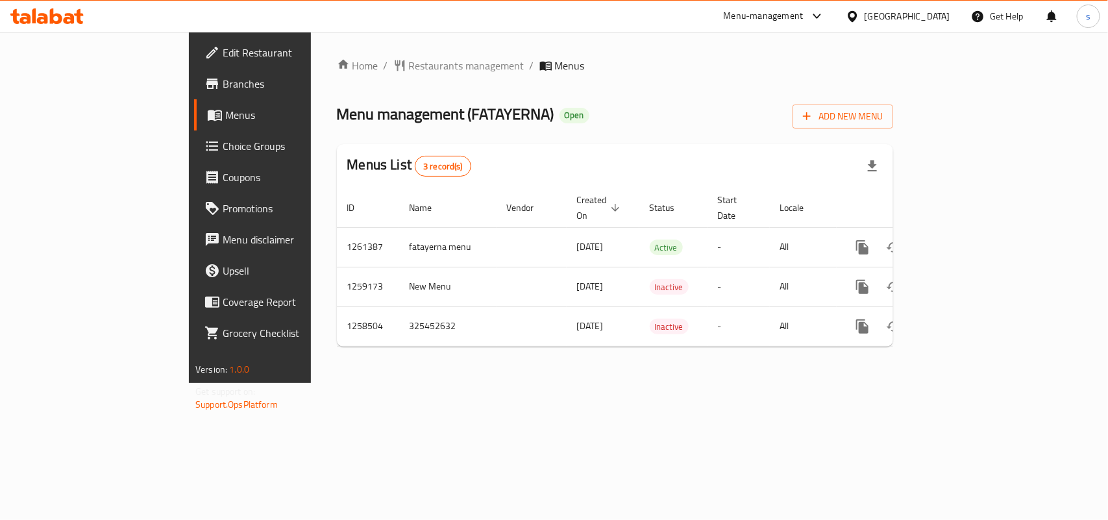
click at [933, 21] on div "[GEOGRAPHIC_DATA]" at bounding box center [908, 16] width 86 height 14
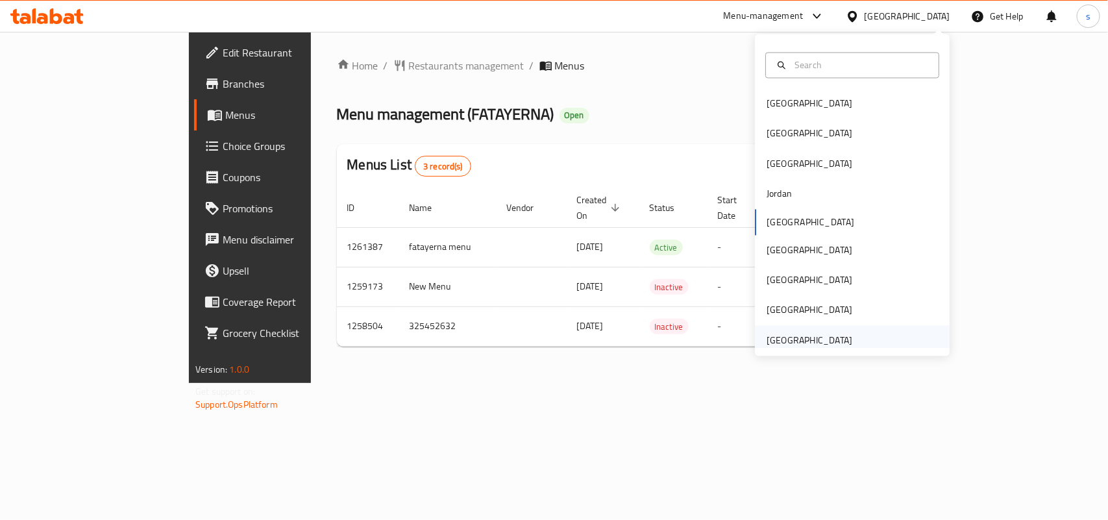
click at [777, 341] on div "[GEOGRAPHIC_DATA]" at bounding box center [810, 340] width 86 height 14
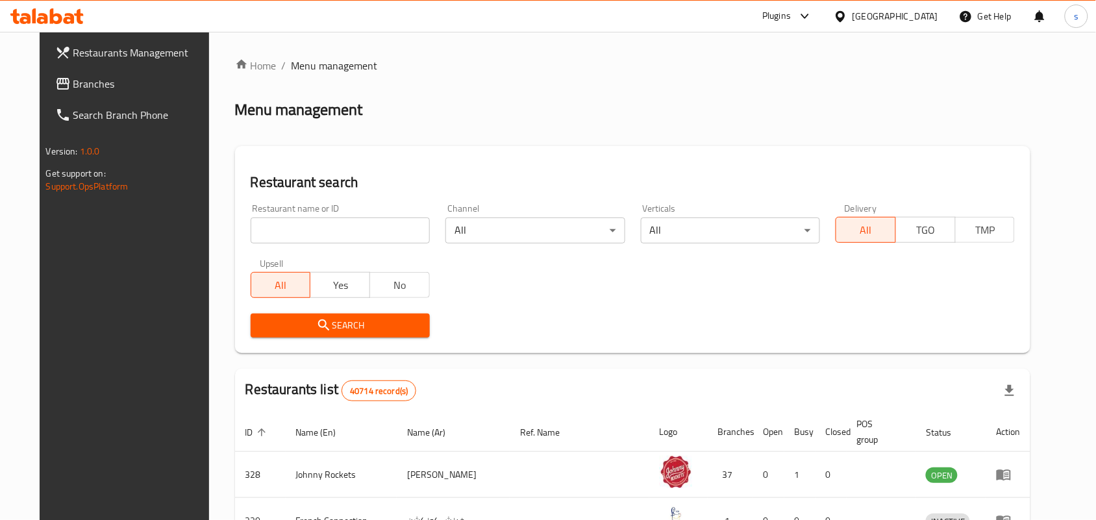
click at [73, 83] on span "Branches" at bounding box center [142, 84] width 139 height 16
click at [73, 89] on span "Branches" at bounding box center [142, 84] width 139 height 16
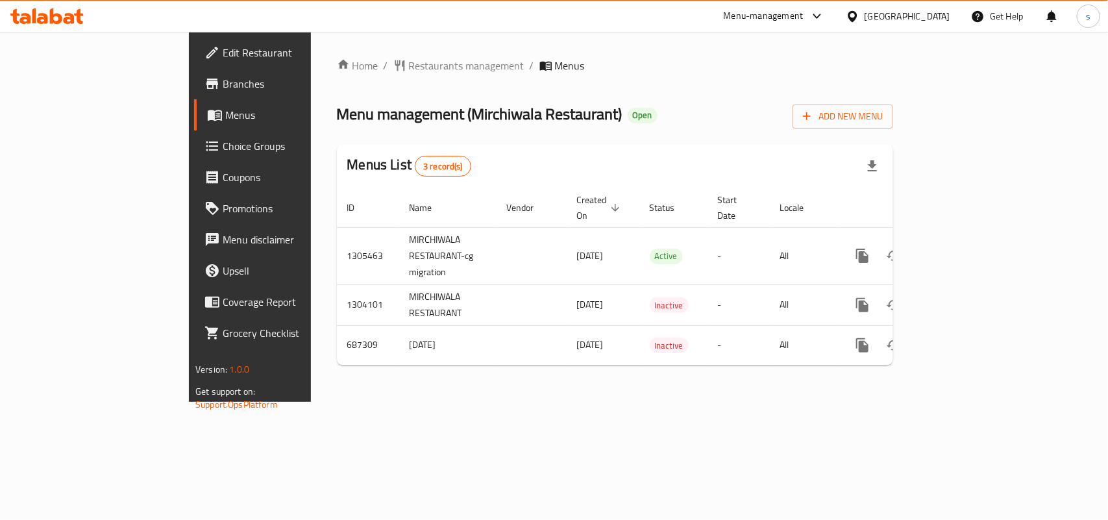
click at [915, 18] on div "[GEOGRAPHIC_DATA]" at bounding box center [908, 16] width 86 height 14
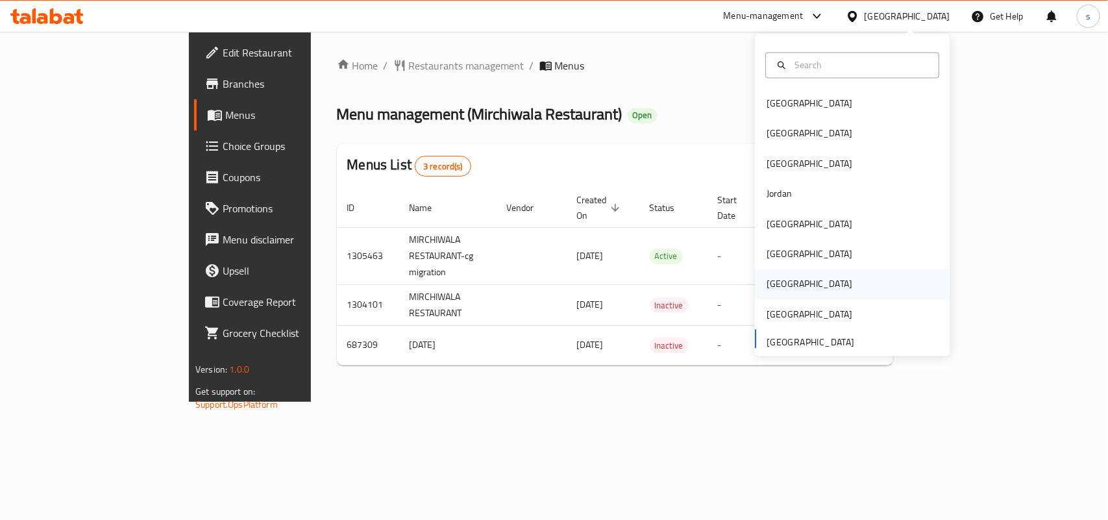
click at [777, 281] on div "[GEOGRAPHIC_DATA]" at bounding box center [809, 284] width 106 height 30
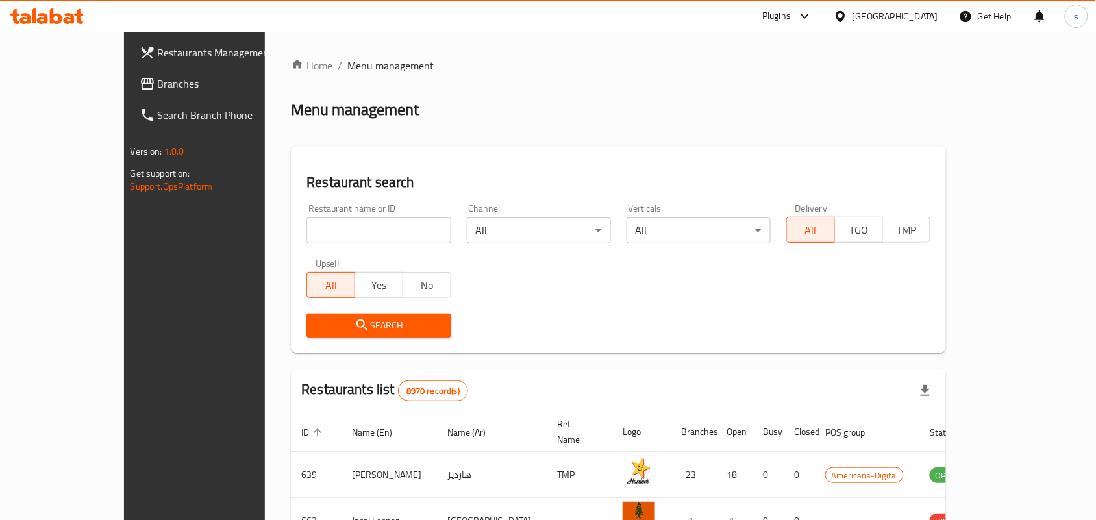
click at [158, 86] on span "Branches" at bounding box center [227, 84] width 139 height 16
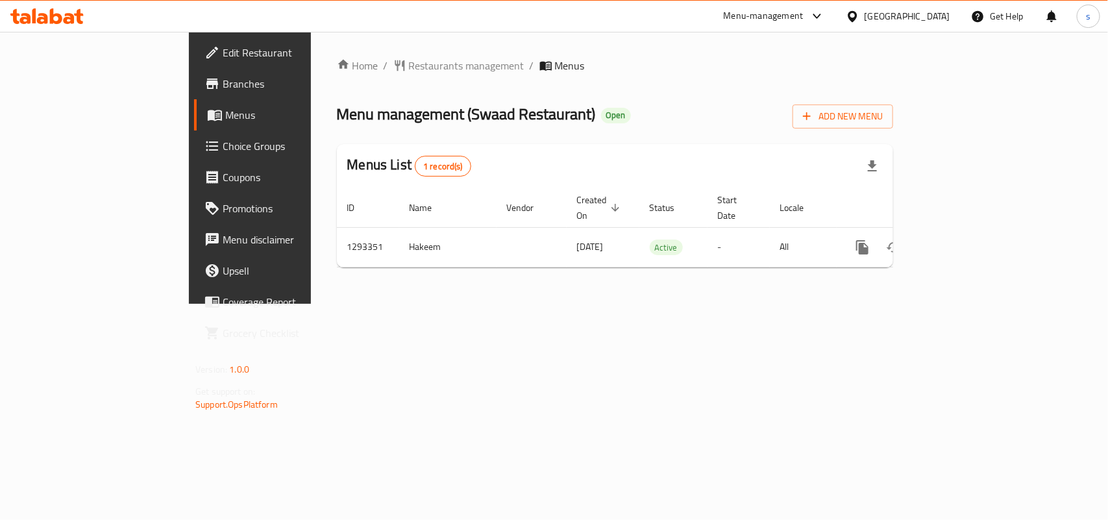
click at [936, 15] on div "[GEOGRAPHIC_DATA]" at bounding box center [908, 16] width 86 height 14
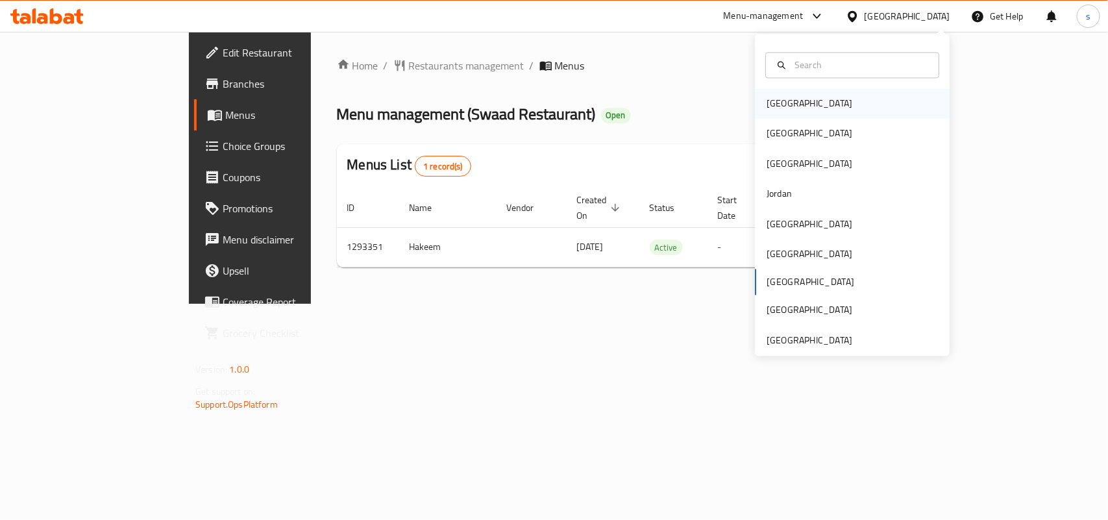
click at [787, 94] on div "[GEOGRAPHIC_DATA]" at bounding box center [809, 104] width 106 height 30
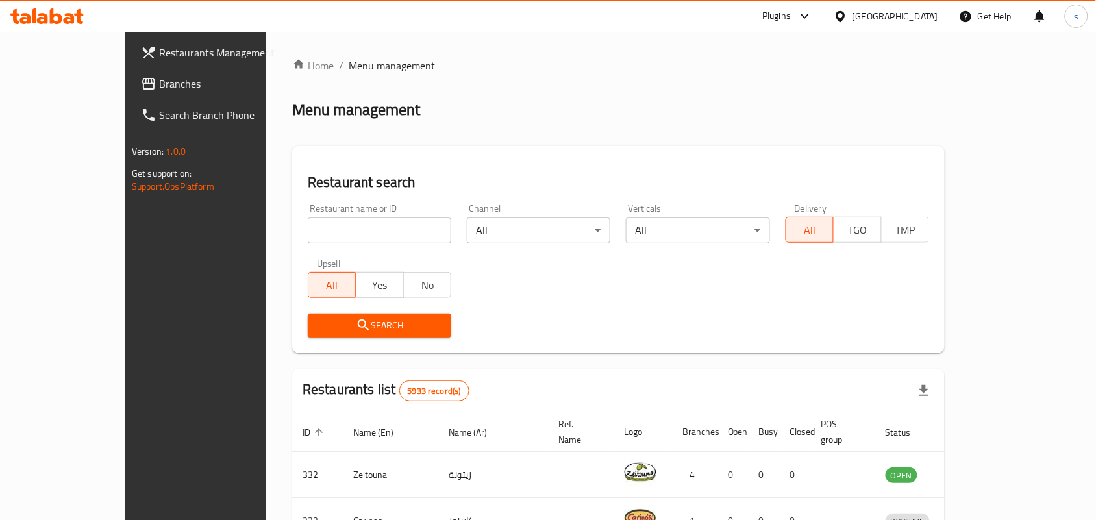
click at [926, 16] on div "[GEOGRAPHIC_DATA]" at bounding box center [895, 16] width 86 height 14
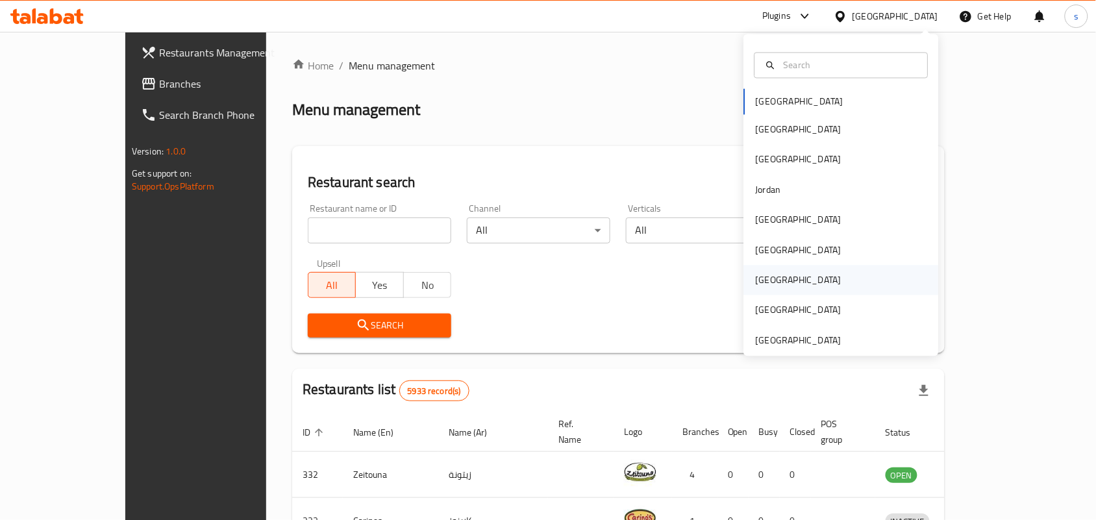
click at [767, 283] on div "[GEOGRAPHIC_DATA]" at bounding box center [798, 281] width 106 height 30
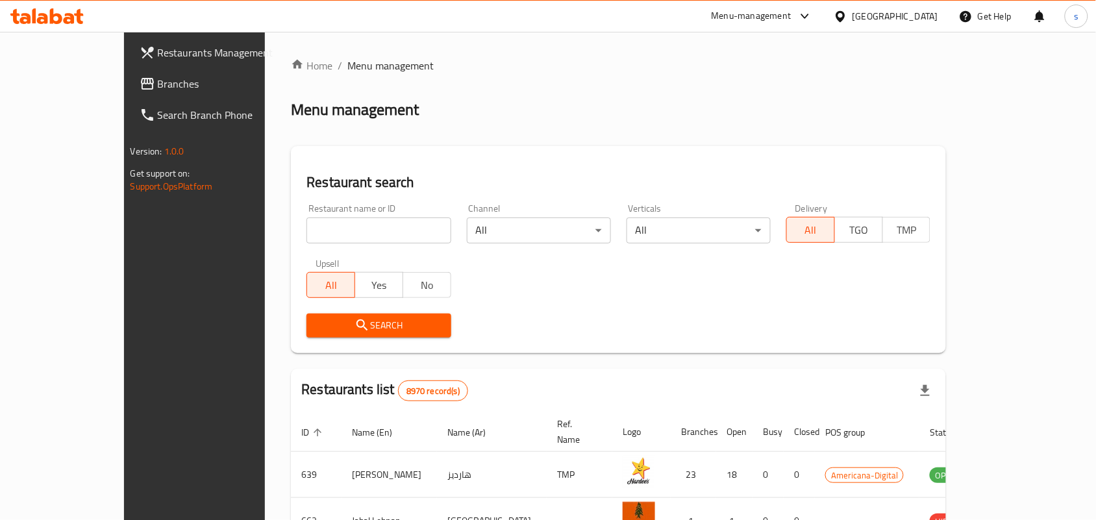
click at [158, 86] on span "Branches" at bounding box center [227, 84] width 139 height 16
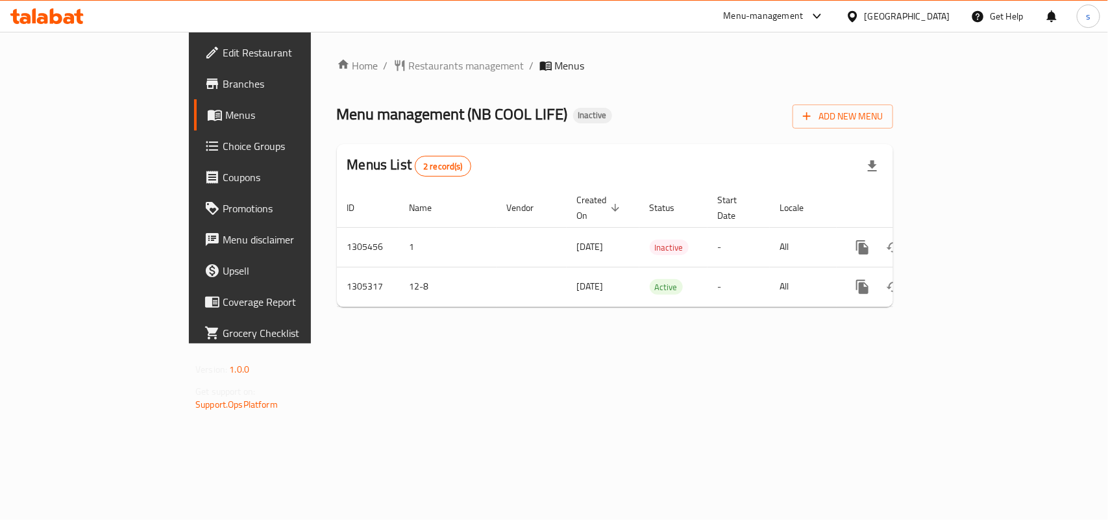
click at [927, 12] on div "[GEOGRAPHIC_DATA]" at bounding box center [908, 16] width 86 height 14
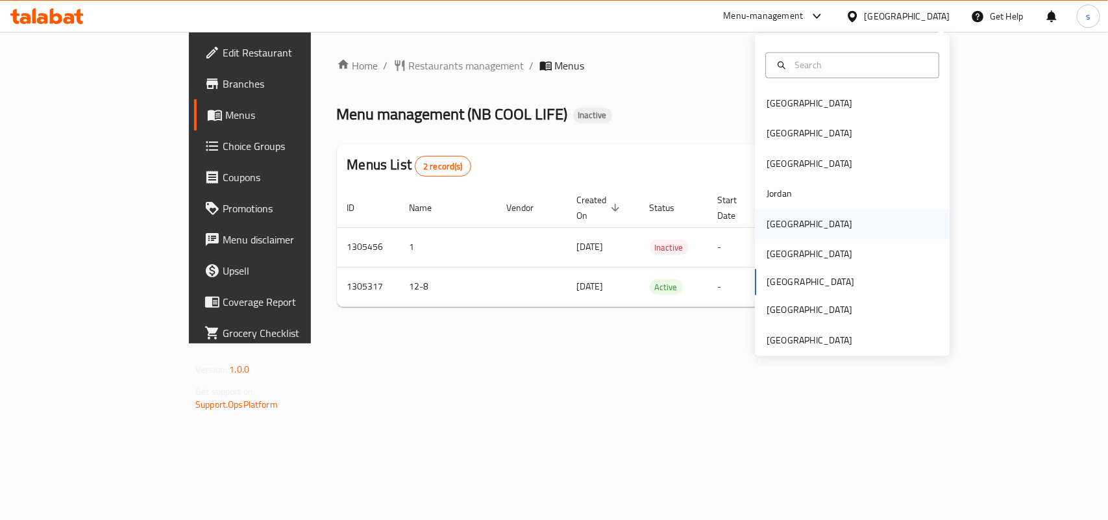
click at [767, 227] on div "[GEOGRAPHIC_DATA]" at bounding box center [810, 224] width 86 height 14
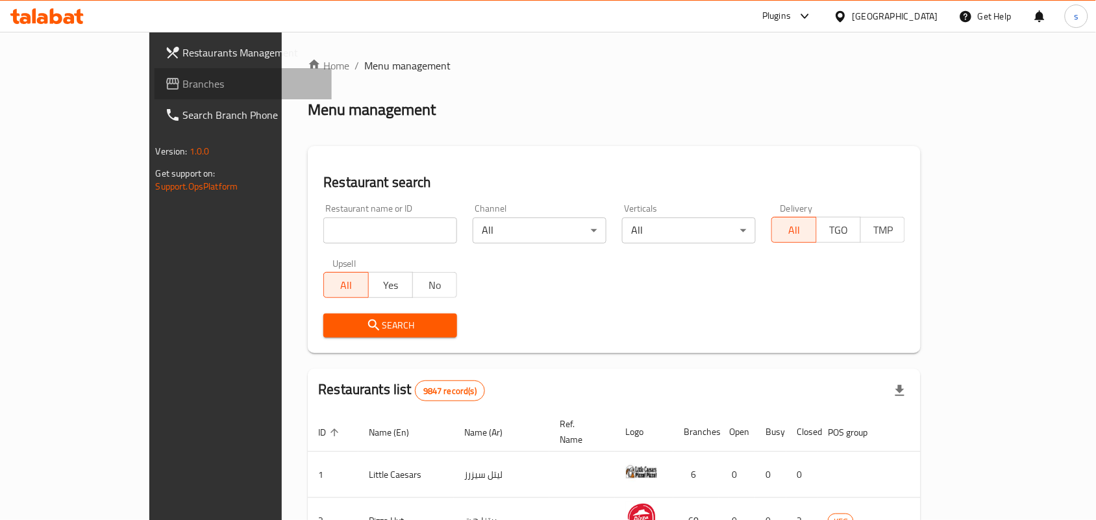
click at [183, 85] on span "Branches" at bounding box center [252, 84] width 139 height 16
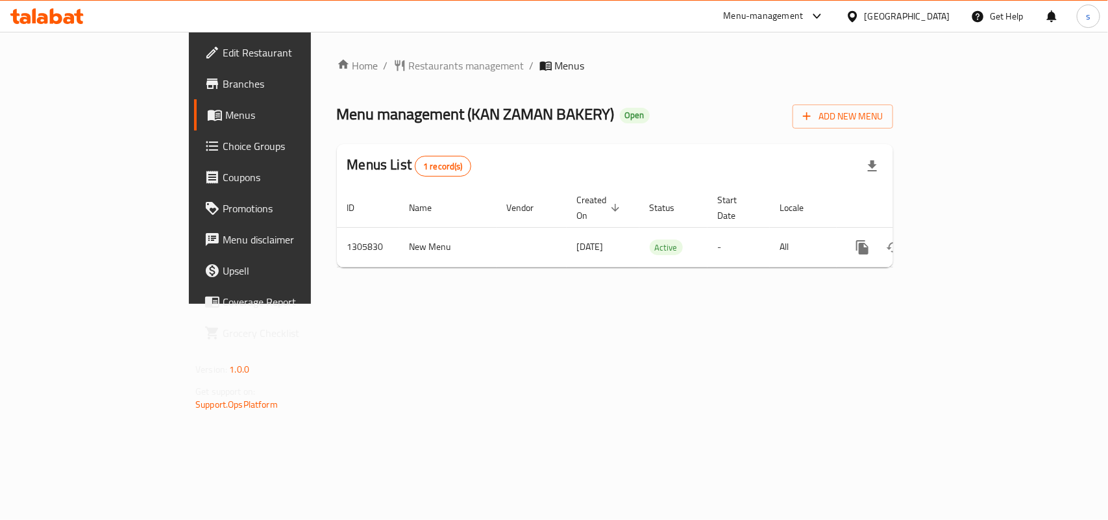
click at [910, 13] on div "[GEOGRAPHIC_DATA]" at bounding box center [908, 16] width 86 height 14
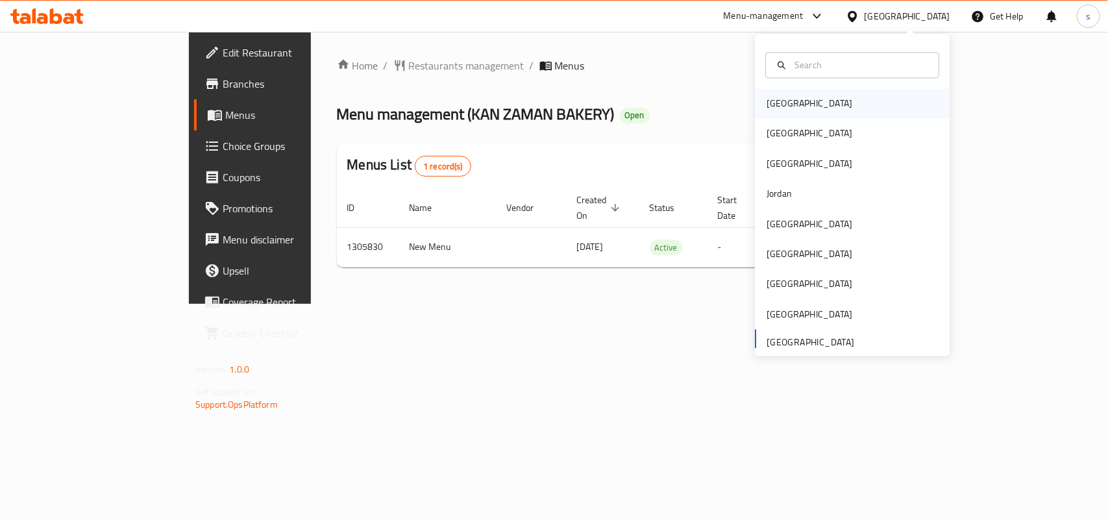
click at [780, 97] on div "[GEOGRAPHIC_DATA]" at bounding box center [810, 104] width 86 height 14
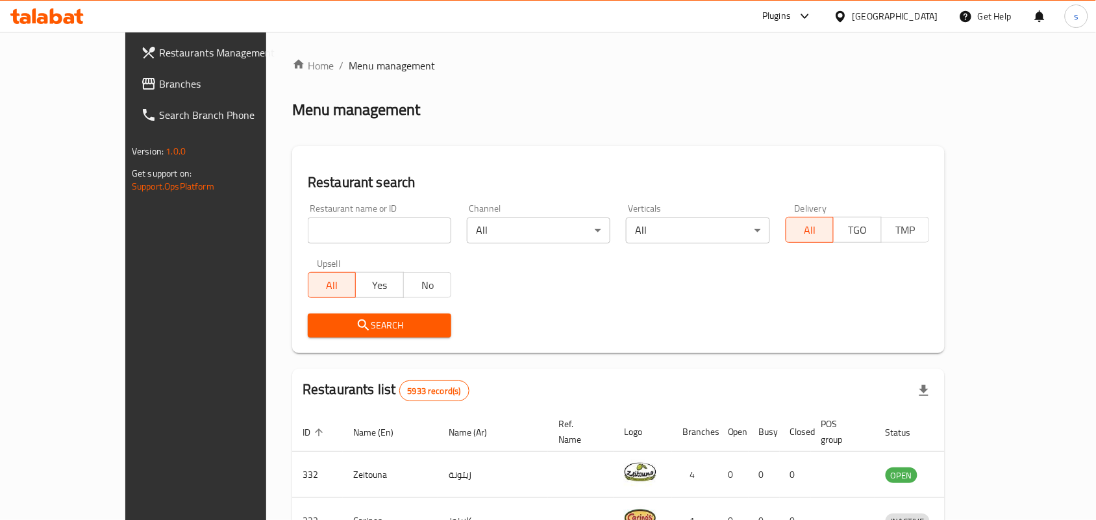
drag, startPoint x: 64, startPoint y: 85, endPoint x: 10, endPoint y: 85, distance: 53.2
click at [159, 85] on span "Branches" at bounding box center [228, 84] width 139 height 16
